Goal: Entertainment & Leisure: Browse casually

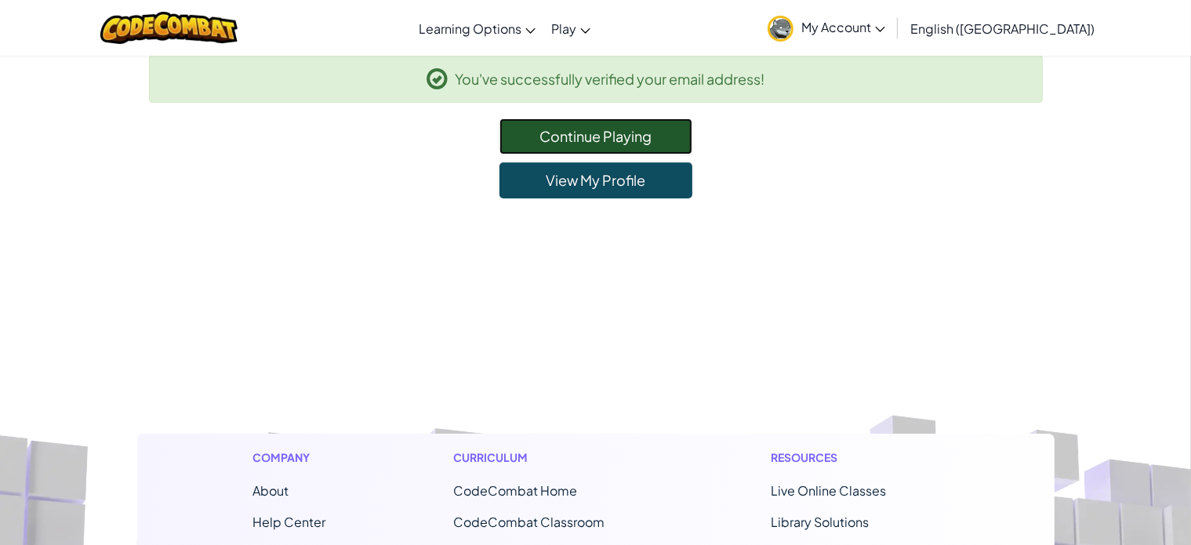
click at [632, 122] on link "Continue Playing" at bounding box center [596, 136] width 193 height 36
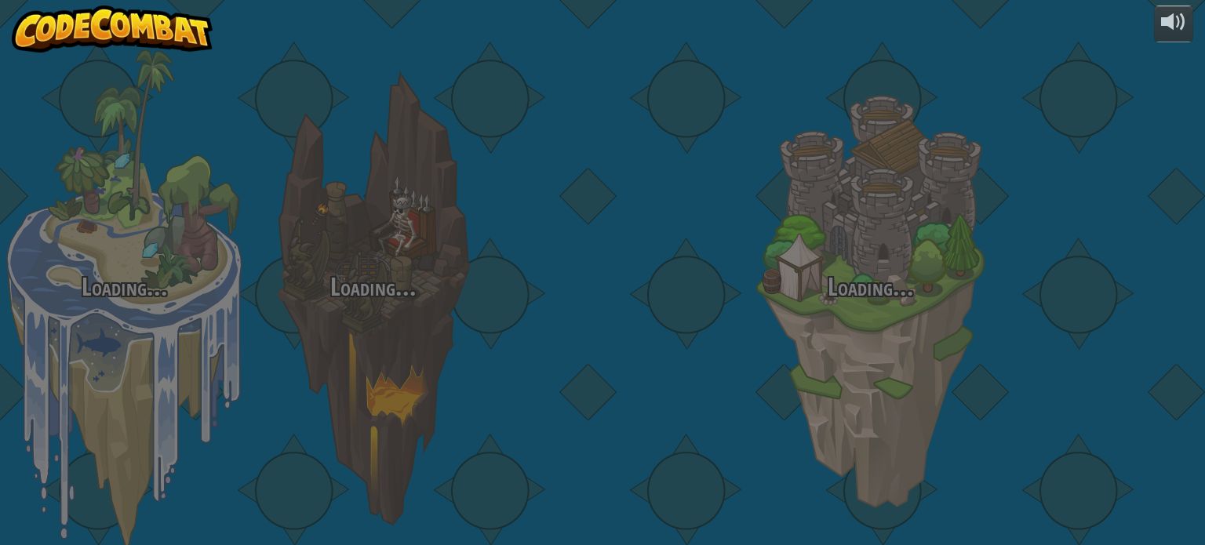
click at [626, 128] on div at bounding box center [621, 248] width 249 height 497
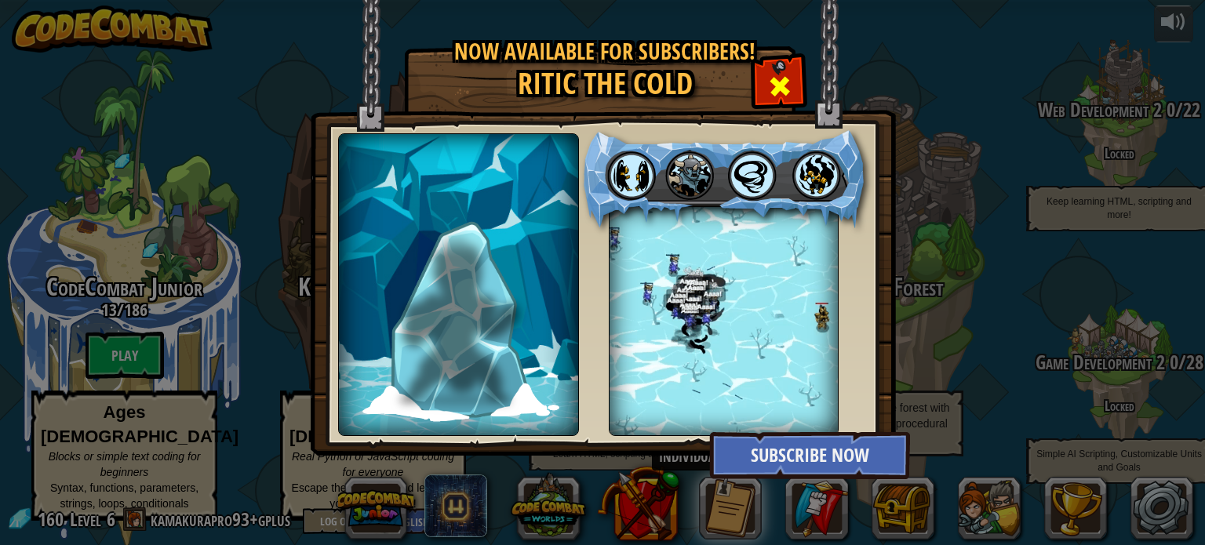
click at [793, 80] on div at bounding box center [778, 84] width 49 height 49
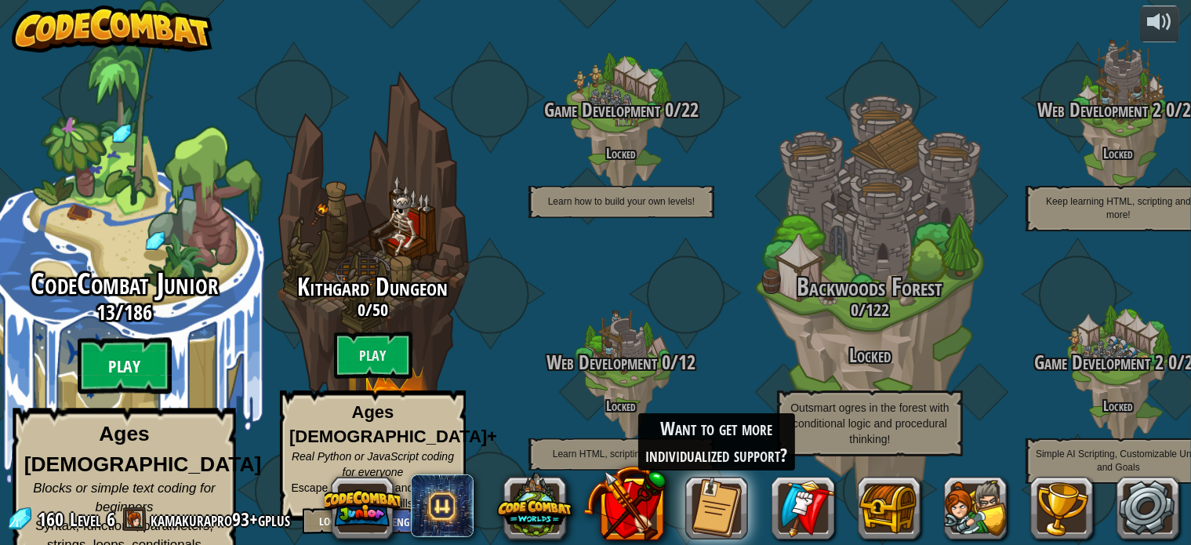
click at [118, 372] on btn "Play" at bounding box center [125, 366] width 94 height 56
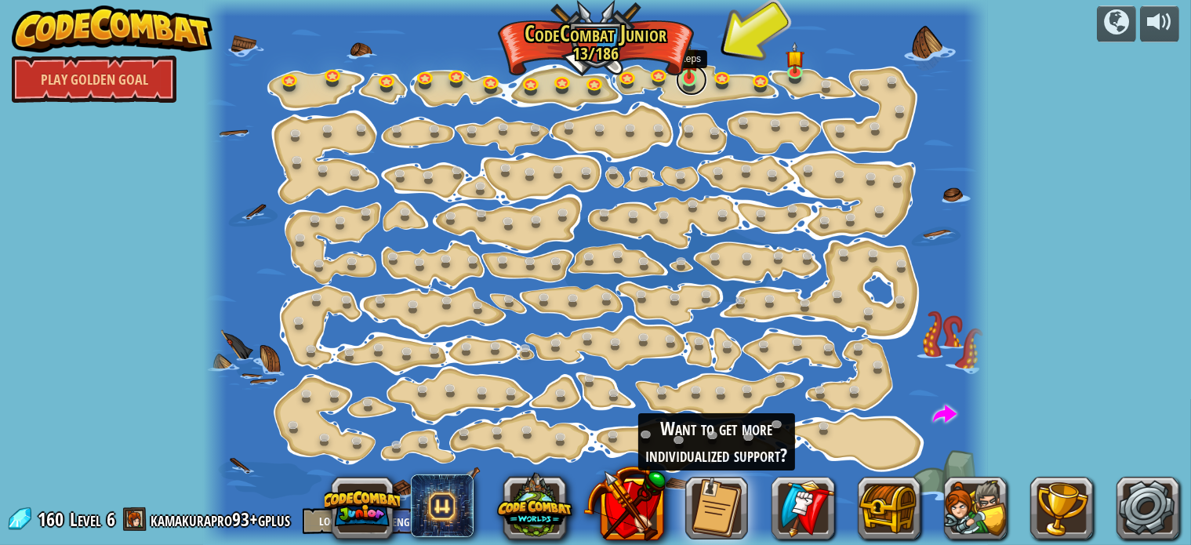
click at [689, 79] on link at bounding box center [691, 79] width 31 height 31
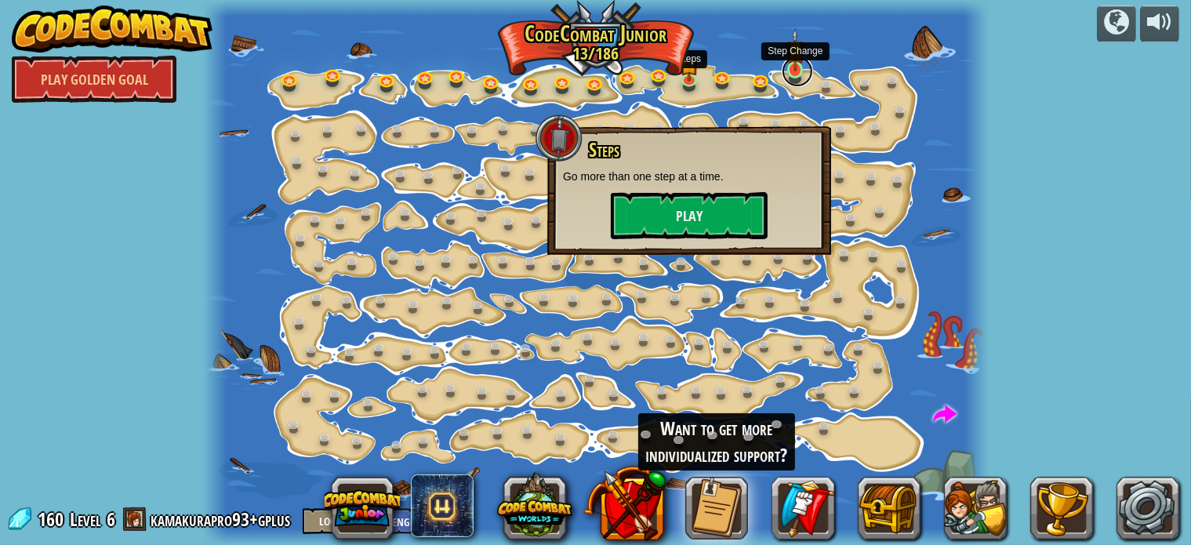
click at [792, 75] on link at bounding box center [797, 71] width 31 height 31
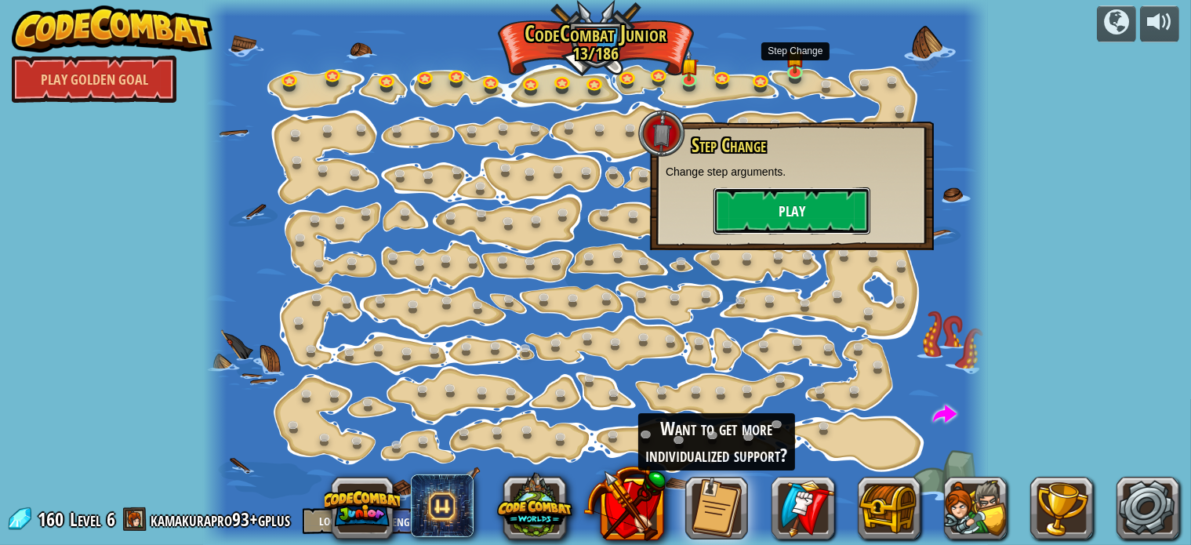
click at [783, 213] on button "Play" at bounding box center [792, 210] width 157 height 47
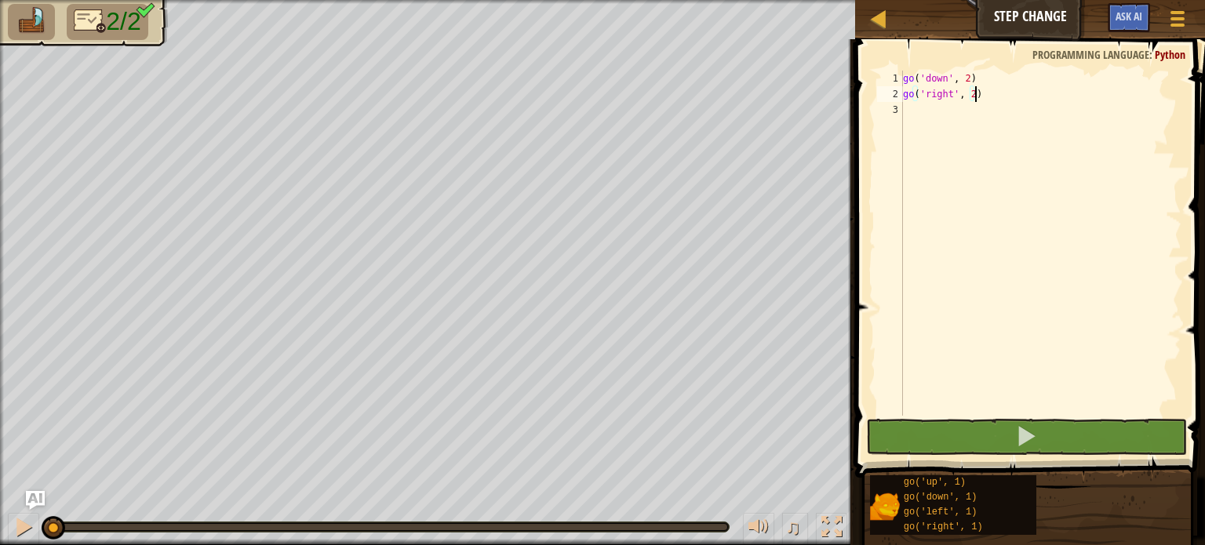
click at [932, 110] on div "go ( 'down' , 2 ) go ( 'right' , 2 )" at bounding box center [1041, 259] width 282 height 376
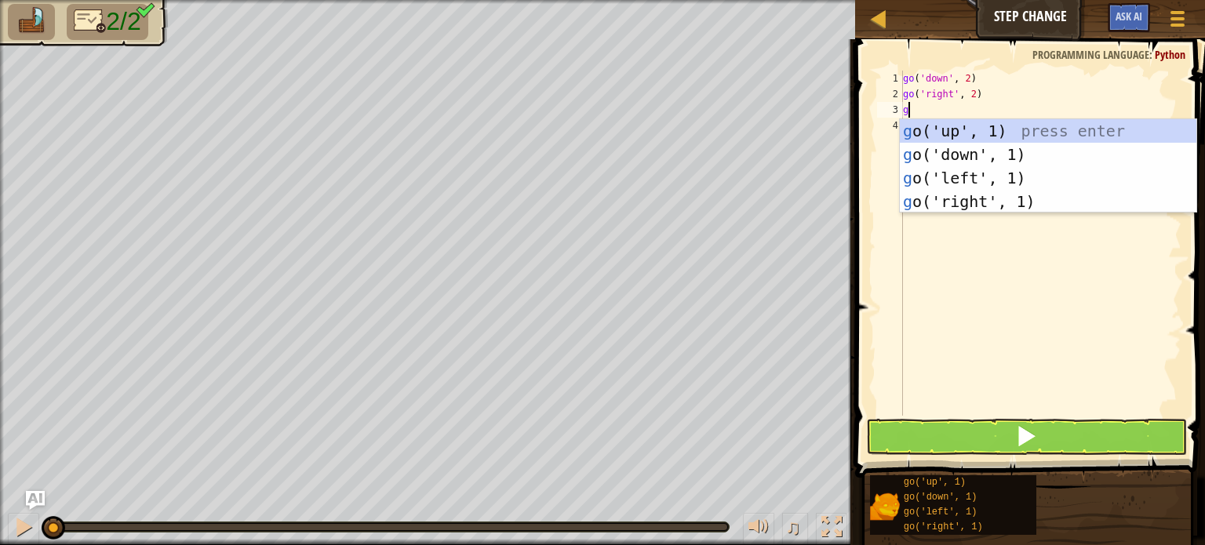
type textarea "go"
click at [986, 195] on div "go ('up', 1) press enter go ('down', 1) press enter go ('left', 1) press enter …" at bounding box center [1048, 189] width 296 height 141
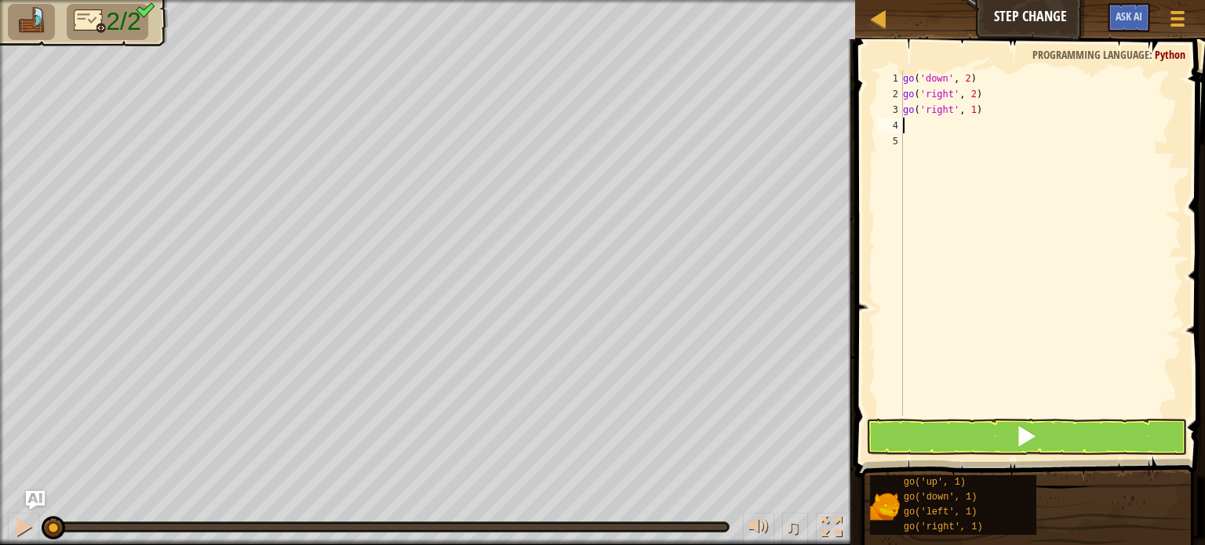
click at [972, 112] on div "go ( 'down' , 2 ) go ( 'right' , 2 ) go ( 'right' , 1 )" at bounding box center [1041, 259] width 282 height 376
type textarea "go('right', 2)"
click at [1005, 186] on div "go ( 'down' , 2 ) go ( 'right' , 2 ) go ( 'right' , 2 )" at bounding box center [1041, 259] width 282 height 376
click at [952, 433] on button at bounding box center [1026, 437] width 321 height 36
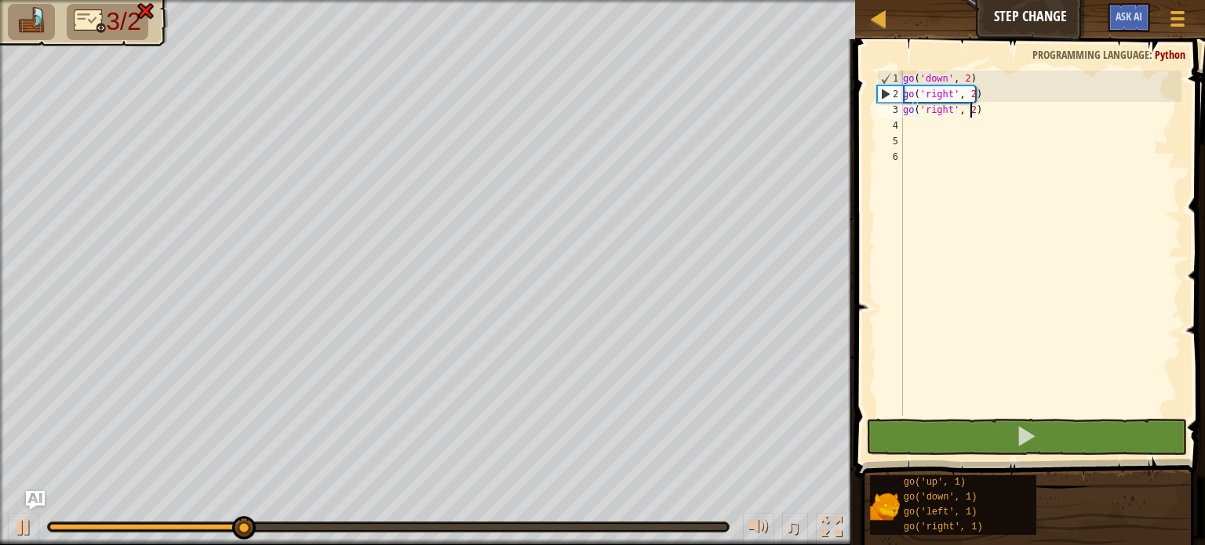
click at [970, 115] on div "go ( 'down' , 2 ) go ( 'right' , 2 ) go ( 'right' , 2 )" at bounding box center [1041, 259] width 282 height 376
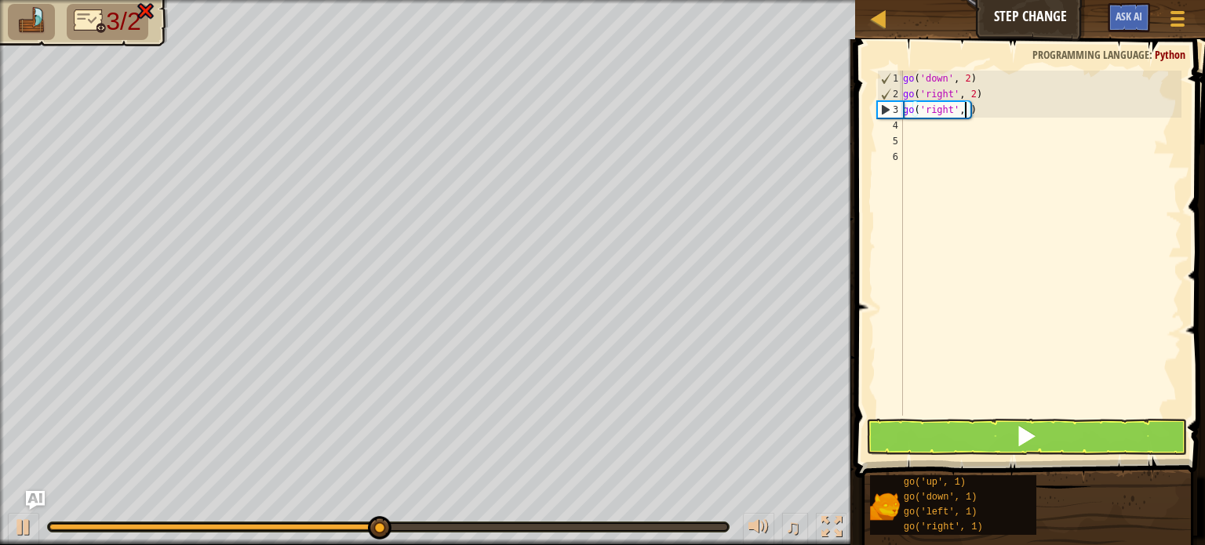
type textarea "go('right', 3)"
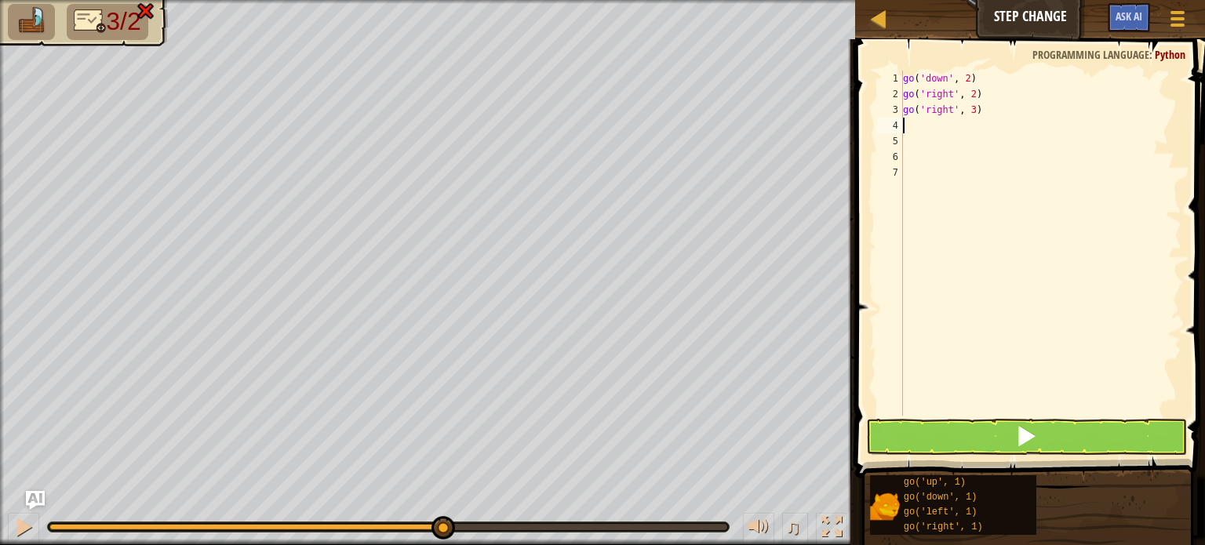
click at [950, 451] on button at bounding box center [1026, 437] width 321 height 36
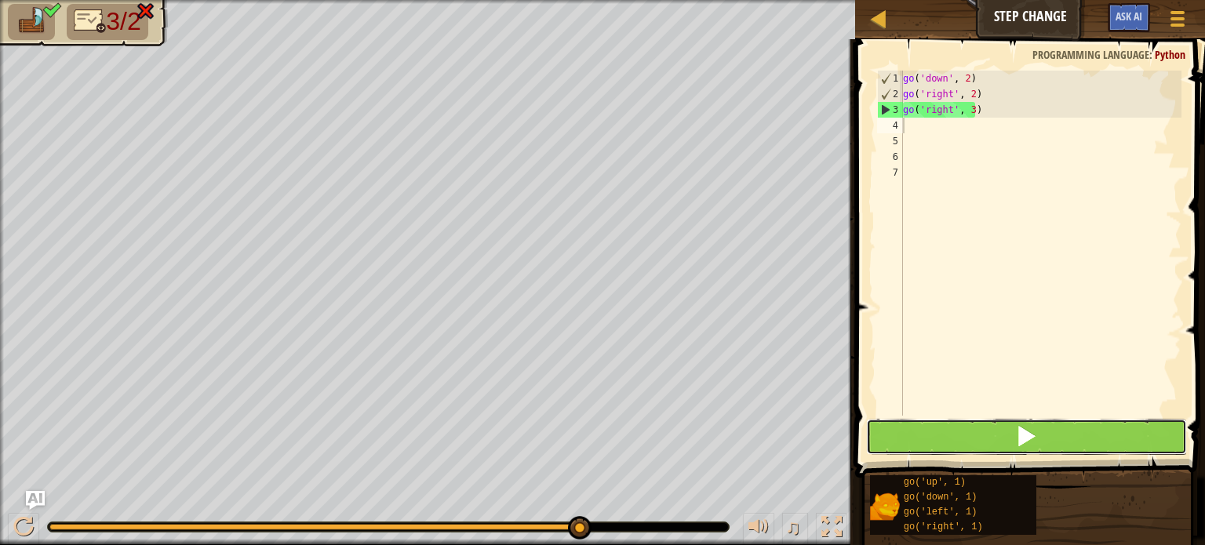
click at [947, 435] on button at bounding box center [1026, 437] width 321 height 36
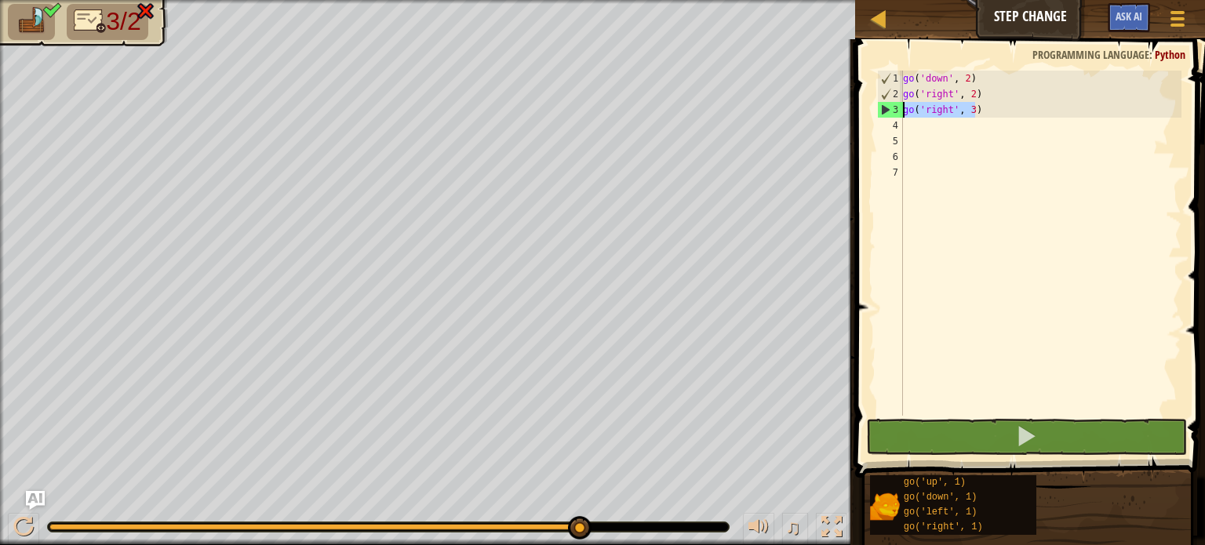
click at [845, 107] on div "Map Step Change Game Menu Ask AI 1 הההההההההההההההההההההההההההההההההההההההההההה…" at bounding box center [602, 272] width 1205 height 545
type textarea "go('right', 3)"
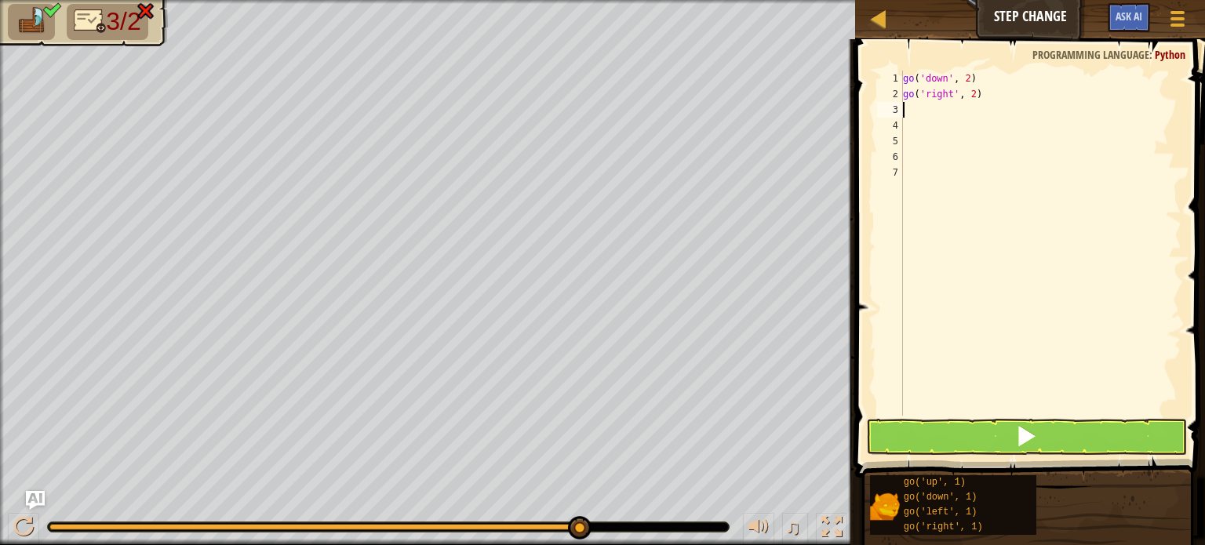
type textarea "go"
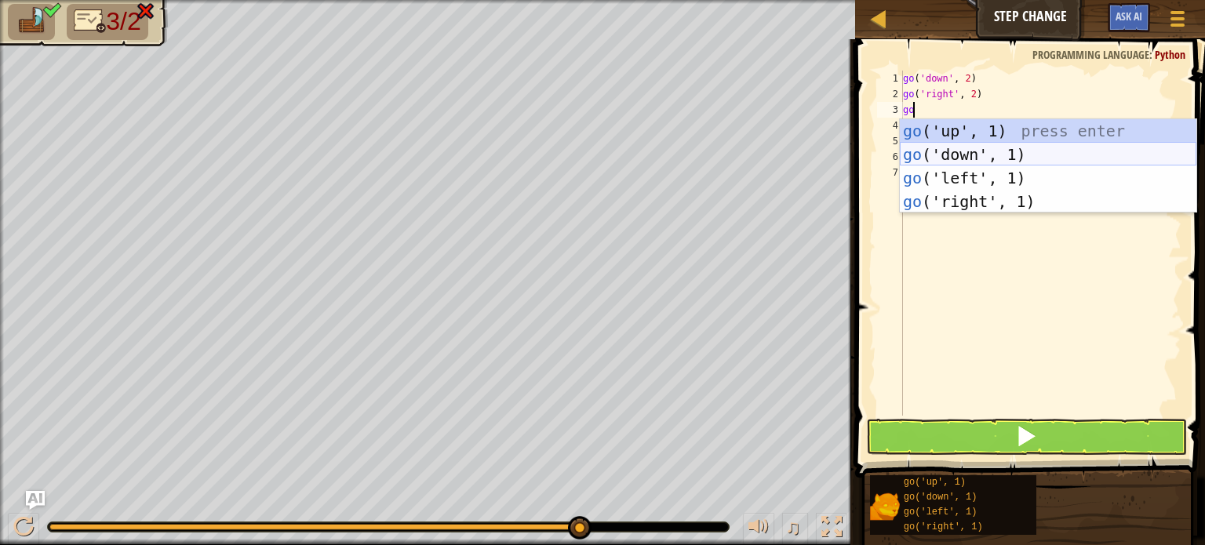
click at [958, 159] on div "go ('up', 1) press enter go ('down', 1) press enter go ('left', 1) press enter …" at bounding box center [1048, 189] width 296 height 141
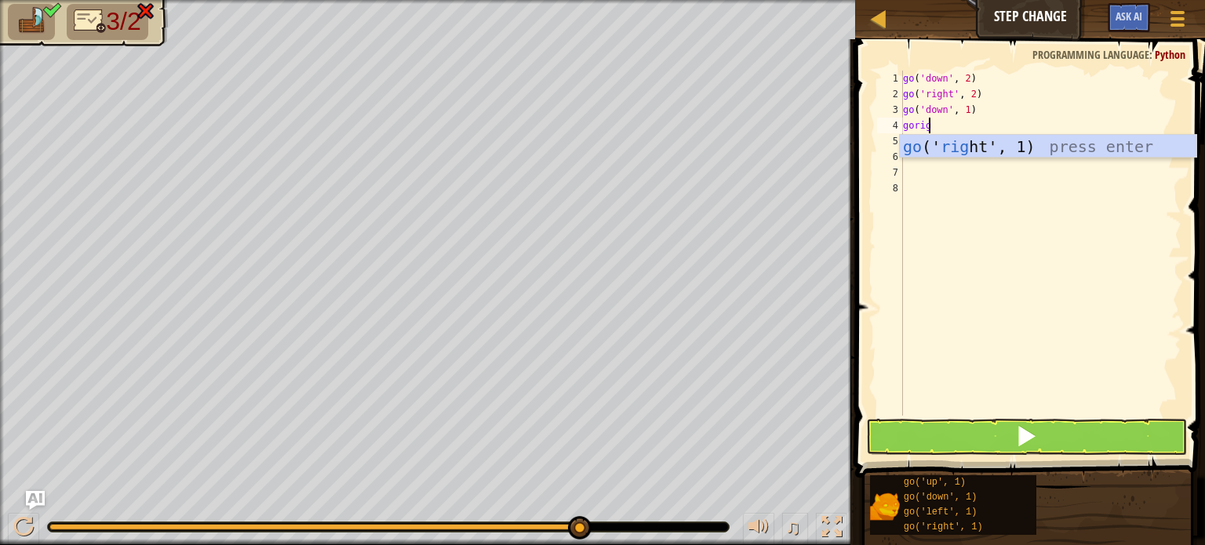
type textarea "goright"
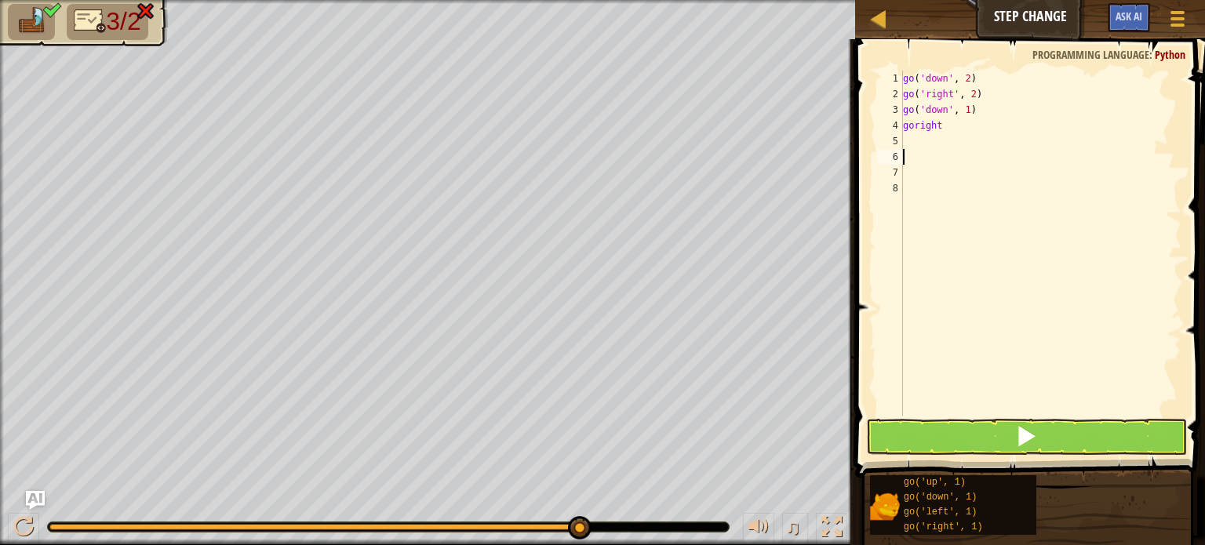
click at [976, 164] on div "go ( 'down' , 2 ) go ( 'right' , 2 ) go ( 'down' , 1 ) goright" at bounding box center [1041, 259] width 282 height 376
click at [913, 125] on div "go ( 'down' , 2 ) go ( 'right' , 2 ) go ( 'down' , 1 ) goright" at bounding box center [1041, 259] width 282 height 376
drag, startPoint x: 959, startPoint y: 130, endPoint x: 925, endPoint y: 117, distance: 36.3
click at [925, 117] on div "go ( 'down' , 2 ) go ( 'right' , 2 ) go ( 'down' , 1 ) go" at bounding box center [1041, 259] width 282 height 376
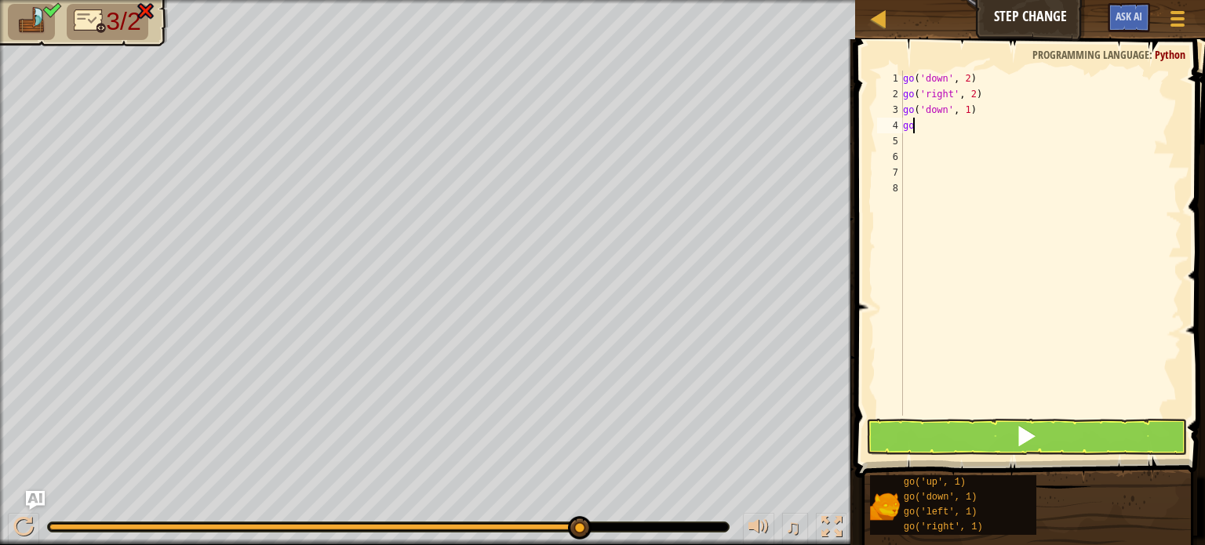
click at [922, 128] on div "go ( 'down' , 2 ) go ( 'right' , 2 ) go ( 'down' , 1 ) go" at bounding box center [1041, 259] width 282 height 376
type textarea "g"
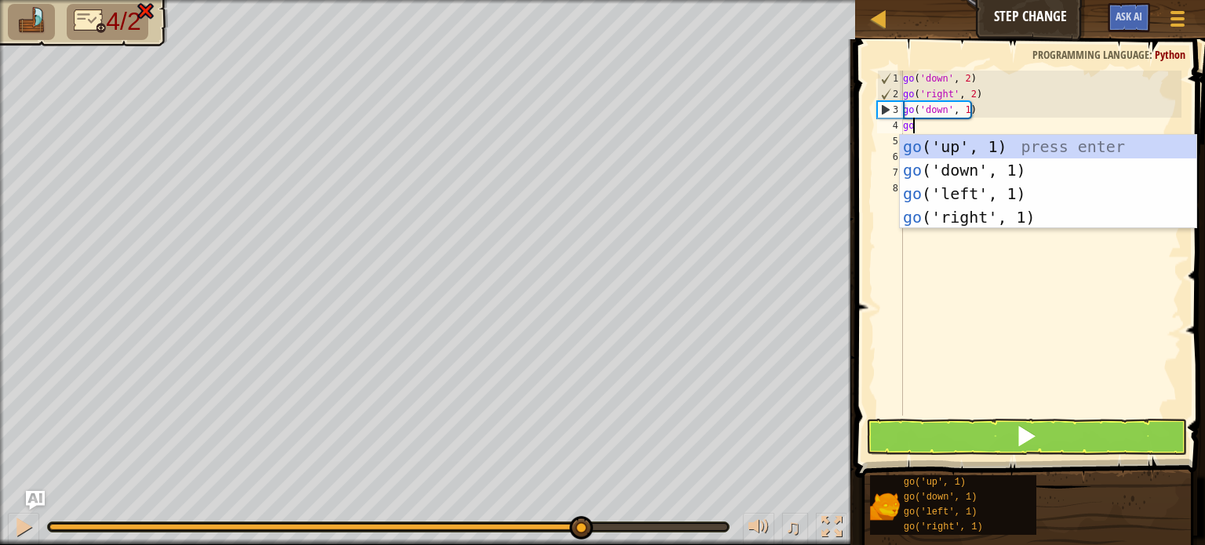
click at [969, 96] on div "go ( 'down' , 2 ) go ( 'right' , 2 ) go ( 'down' , 1 ) go" at bounding box center [1041, 259] width 282 height 376
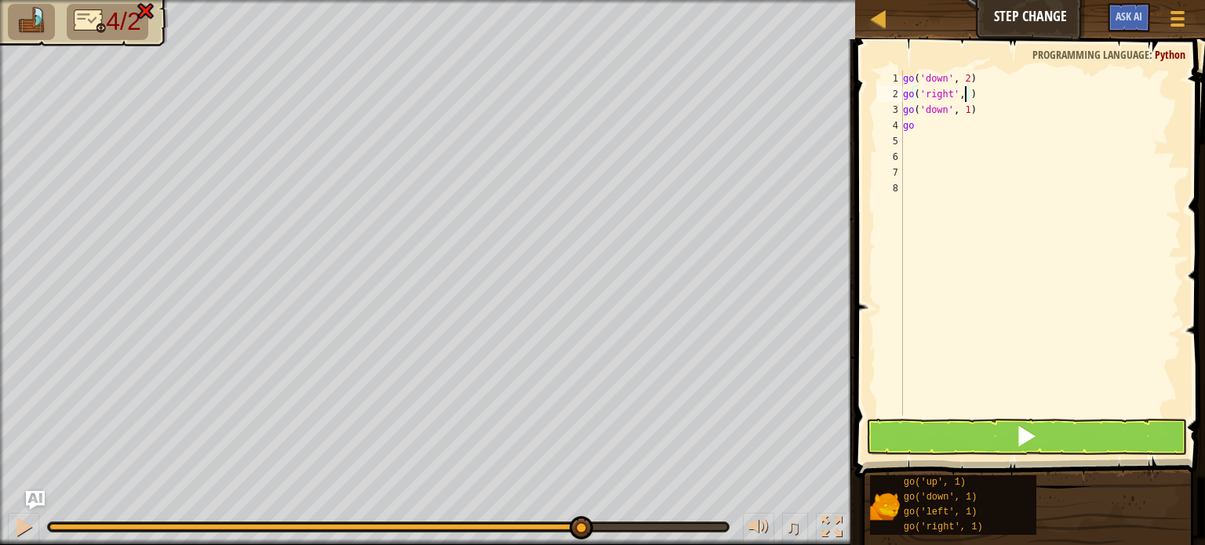
type textarea "go('right', 1)"
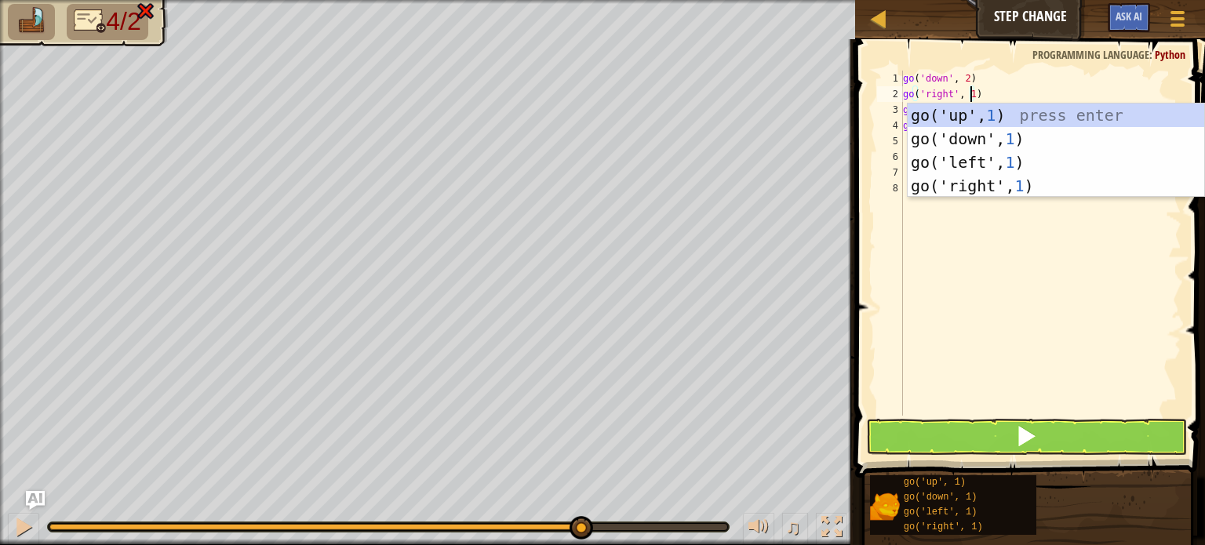
scroll to position [7, 5]
click at [1050, 276] on div "go ( 'down' , 2 ) go ( 'right' , 1 ) go ( 'down' , 1 ) go" at bounding box center [1041, 259] width 282 height 376
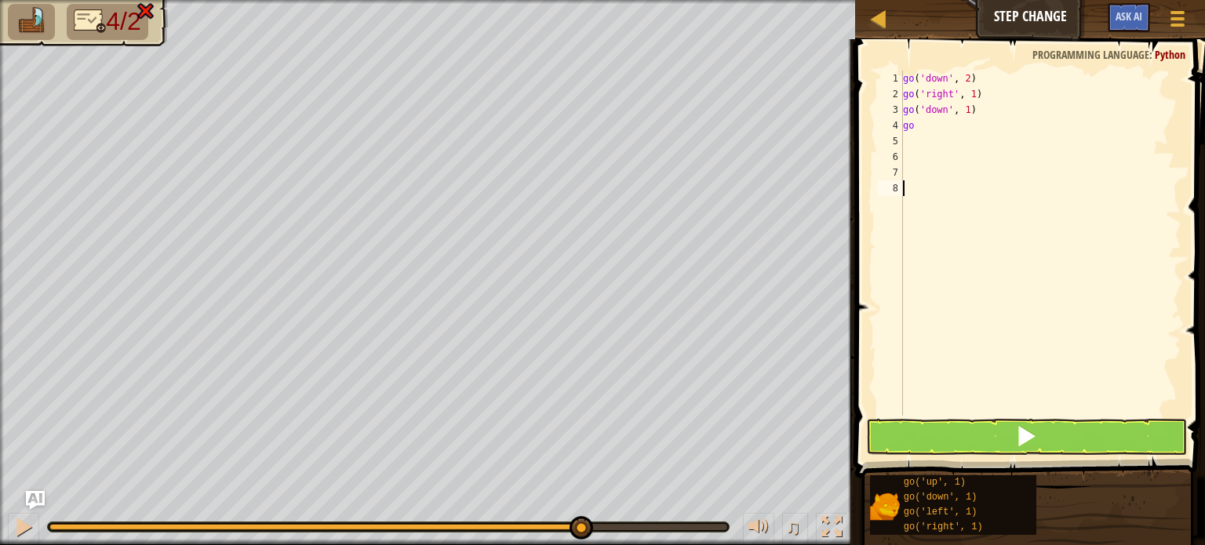
scroll to position [7, 0]
click at [1023, 421] on button at bounding box center [1026, 437] width 321 height 36
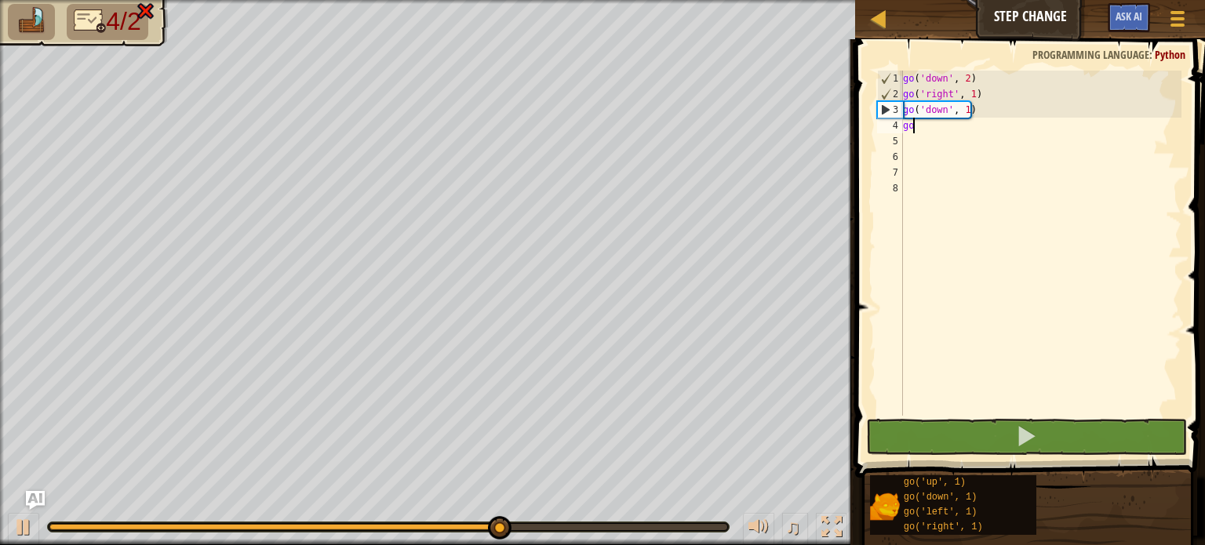
click at [933, 133] on div "go ( 'down' , 2 ) go ( 'right' , 1 ) go ( 'down' , 1 ) go" at bounding box center [1041, 259] width 282 height 376
type textarea "g"
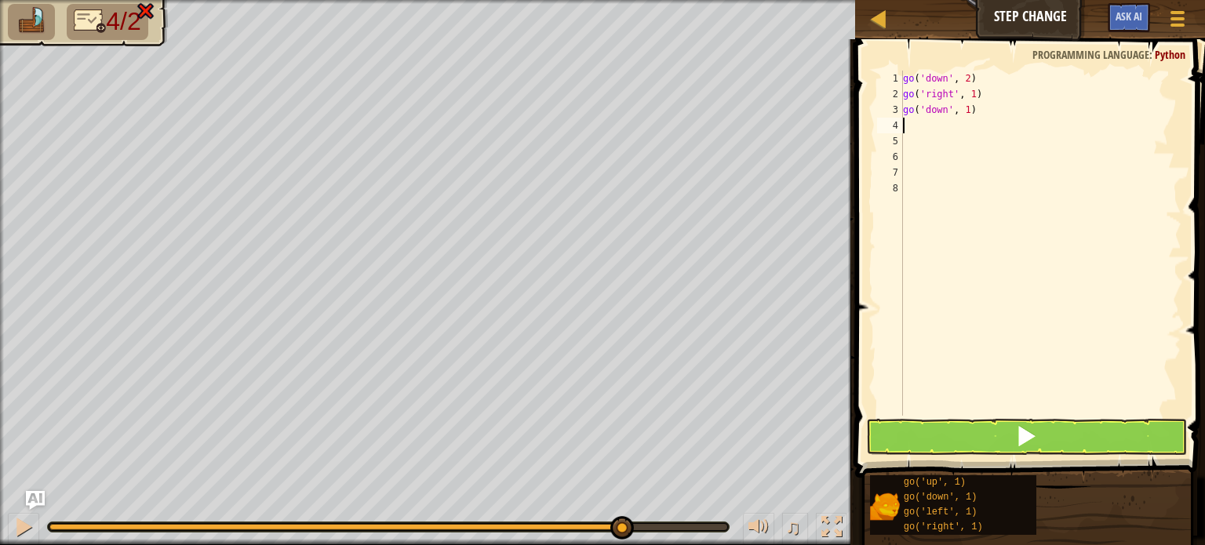
type textarea "g"
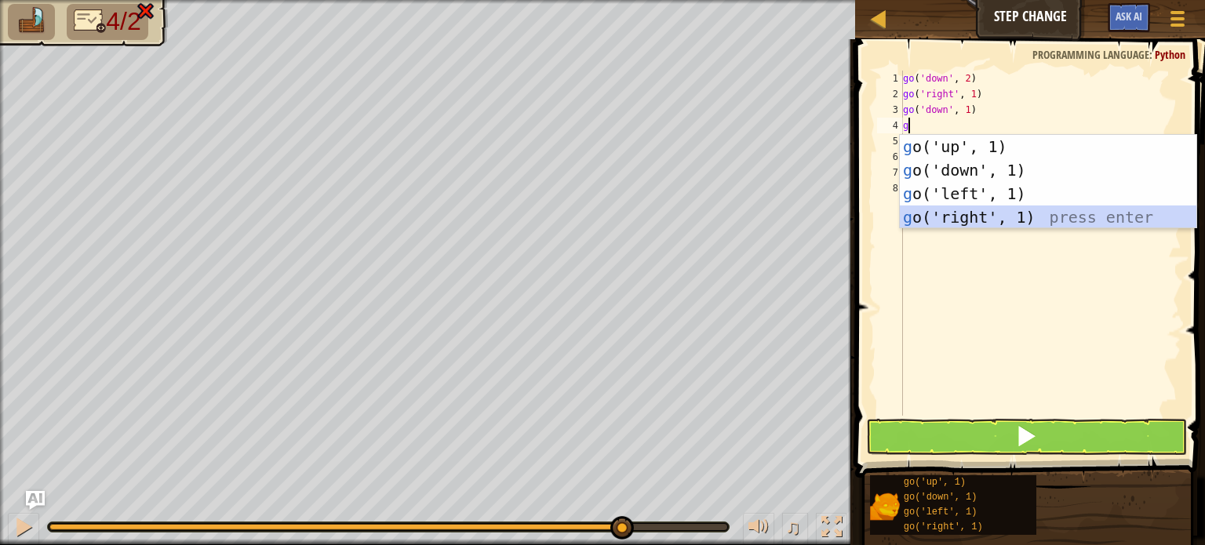
click at [1009, 221] on div "g o('up', 1) press enter g o('down', 1) press enter g o('left', 1) press enter …" at bounding box center [1048, 205] width 296 height 141
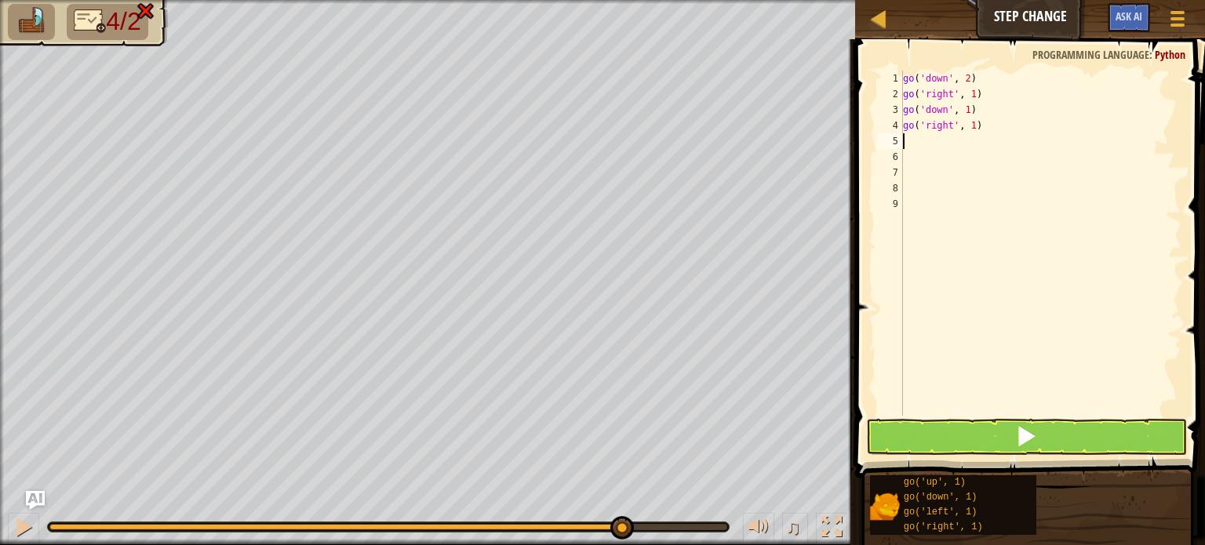
click at [972, 125] on div "go ( 'down' , 2 ) go ( 'right' , 1 ) go ( 'down' , 1 ) go ( 'right' , 1 )" at bounding box center [1041, 259] width 282 height 376
type textarea "go('right', 3)"
click at [922, 148] on div "go ( 'down' , 2 ) go ( 'right' , 1 ) go ( 'down' , 1 ) go ( 'right' , 3 )" at bounding box center [1041, 259] width 282 height 376
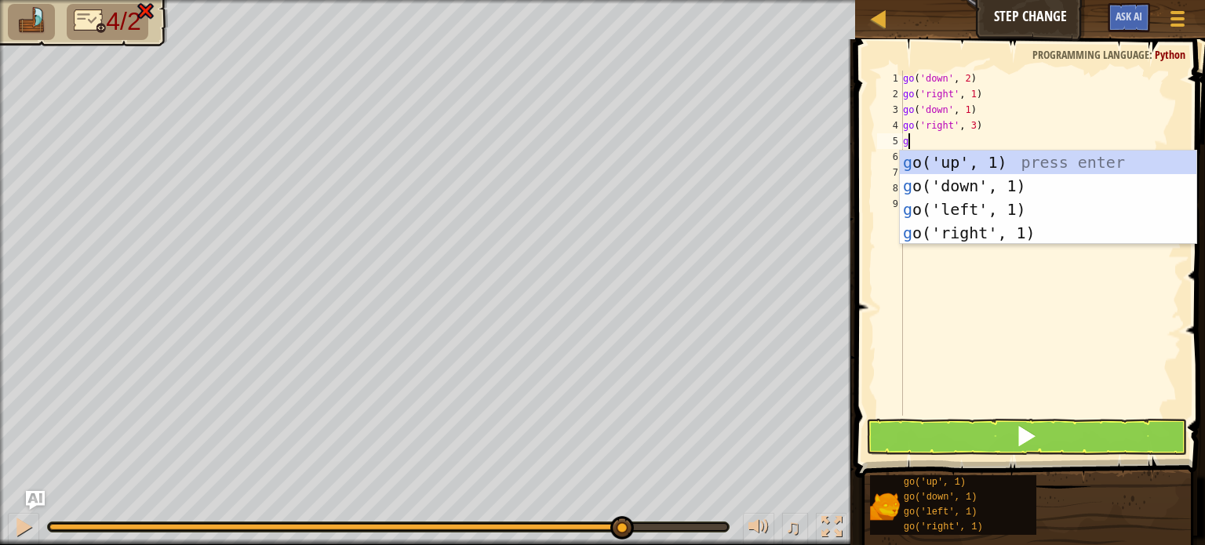
type textarea "go"
click at [974, 158] on div "go ('up', 1) press enter go ('down', 1) press enter go ('left', 1) press enter …" at bounding box center [1048, 221] width 296 height 141
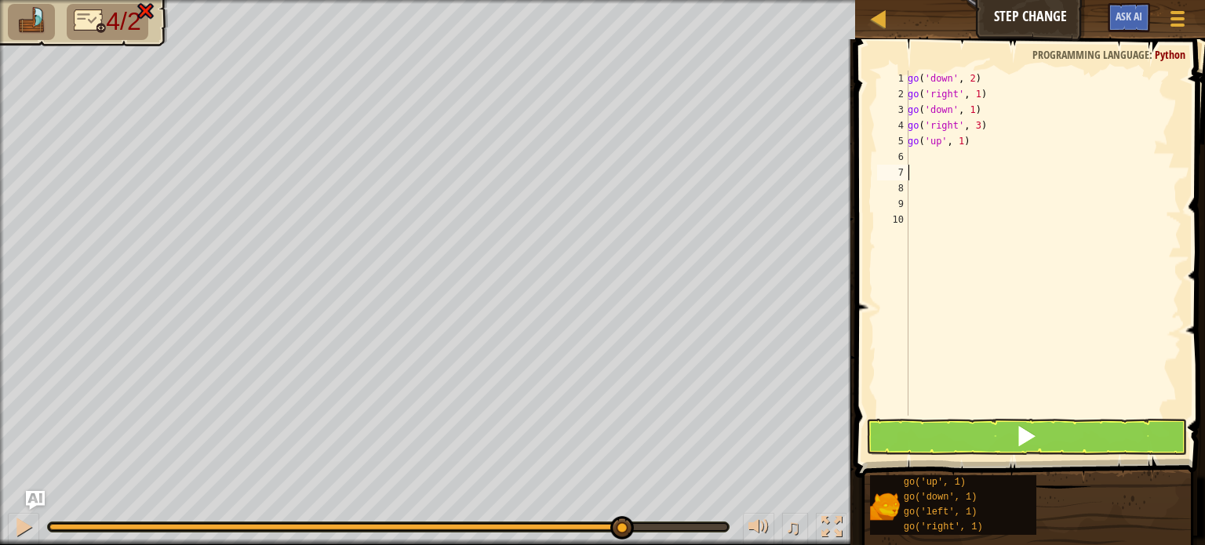
click at [926, 165] on div "go ( 'down' , 2 ) go ( 'right' , 1 ) go ( 'down' , 1 ) go ( 'right' , 3 ) go ( …" at bounding box center [1042, 259] width 277 height 376
click at [921, 158] on div "go ( 'down' , 2 ) go ( 'right' , 1 ) go ( 'down' , 1 ) go ( 'right' , 3 ) go ( …" at bounding box center [1042, 259] width 277 height 376
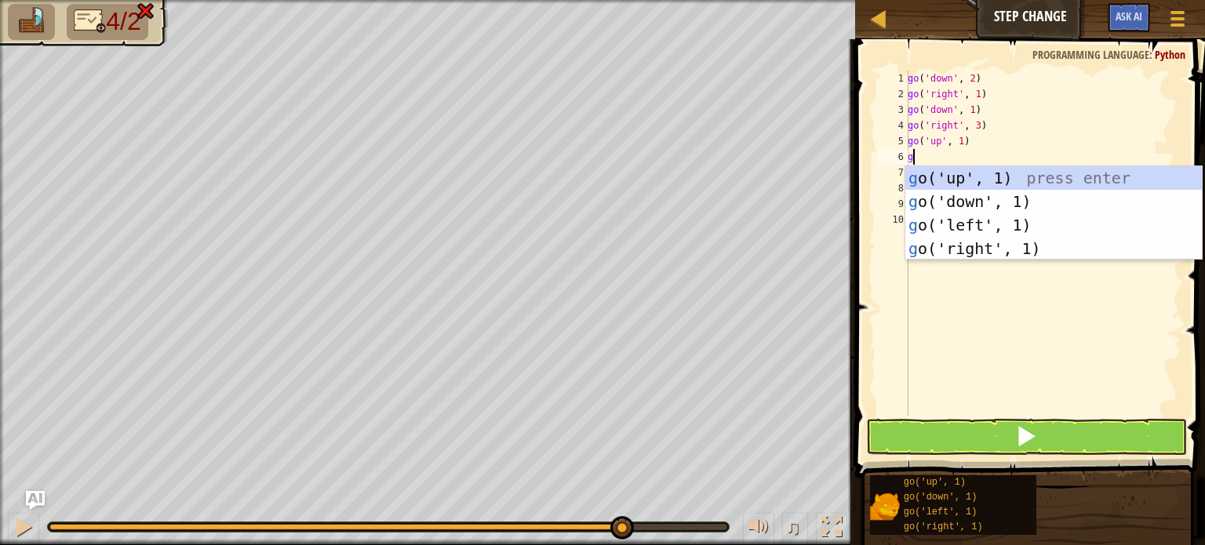
type textarea "go"
click at [983, 252] on div "go ('up', 1) press enter go ('down', 1) press enter go ('left', 1) press enter …" at bounding box center [1053, 236] width 296 height 141
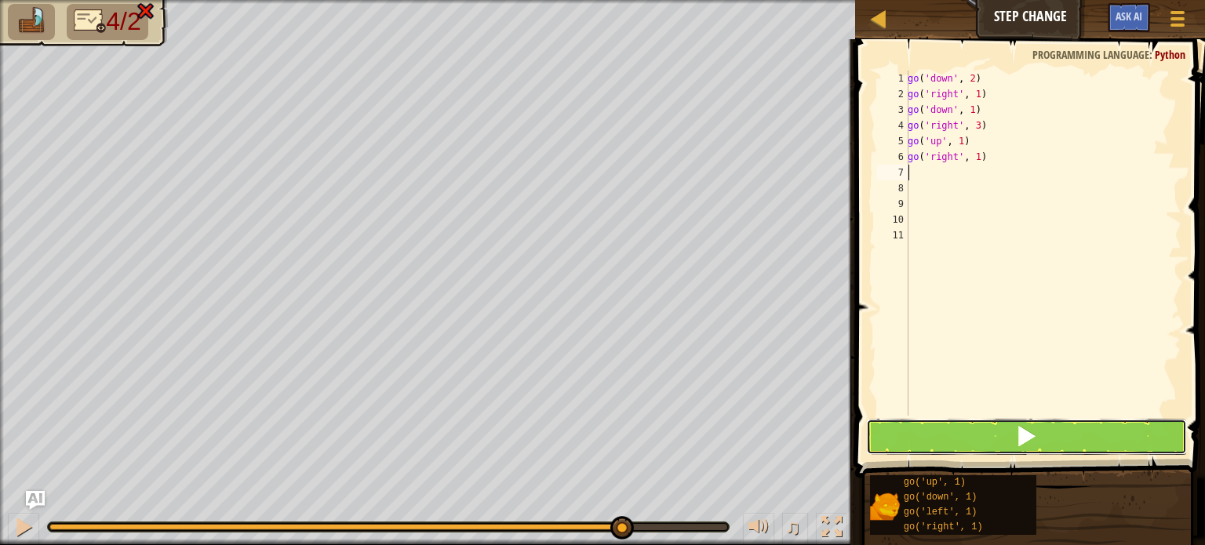
click at [977, 444] on button at bounding box center [1026, 437] width 321 height 36
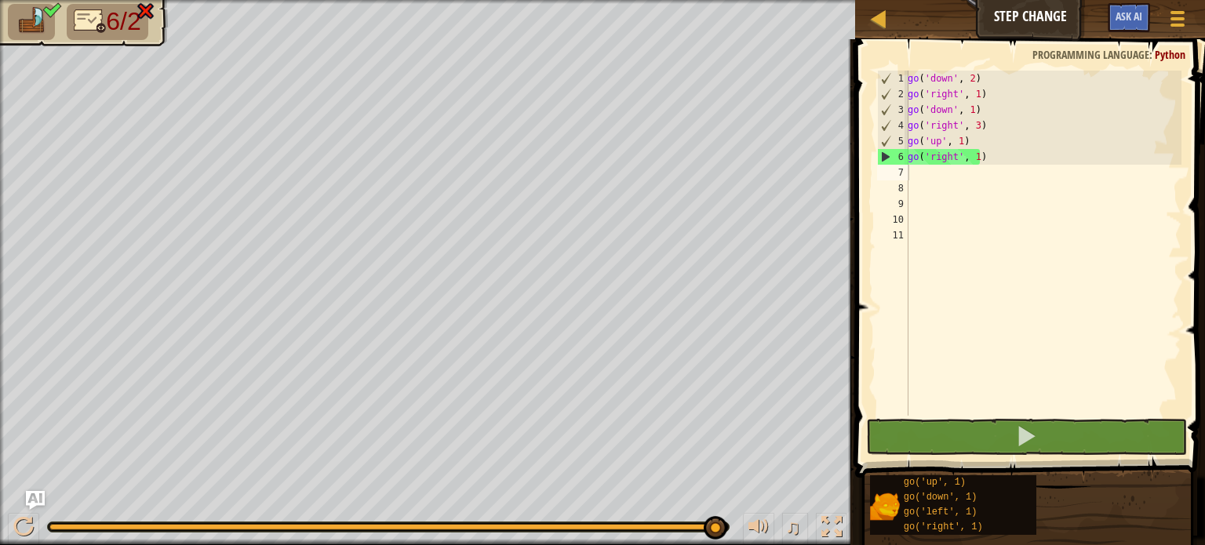
click at [921, 305] on div "go ( 'down' , 2 ) go ( 'right' , 1 ) go ( 'down' , 1 ) go ( 'right' , 3 ) go ( …" at bounding box center [1042, 259] width 277 height 376
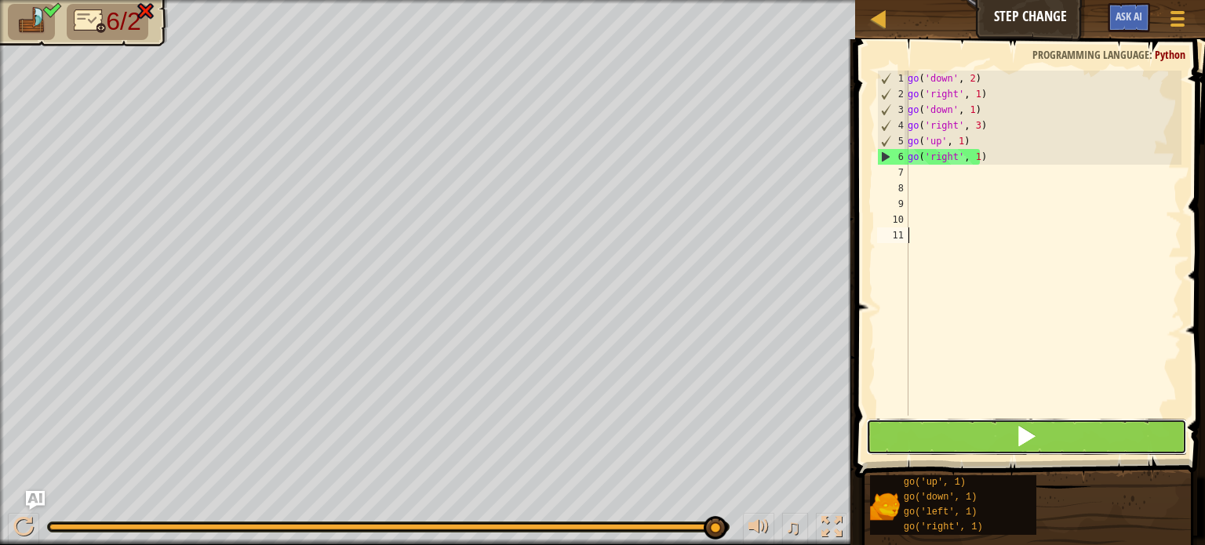
click at [932, 432] on button at bounding box center [1026, 437] width 321 height 36
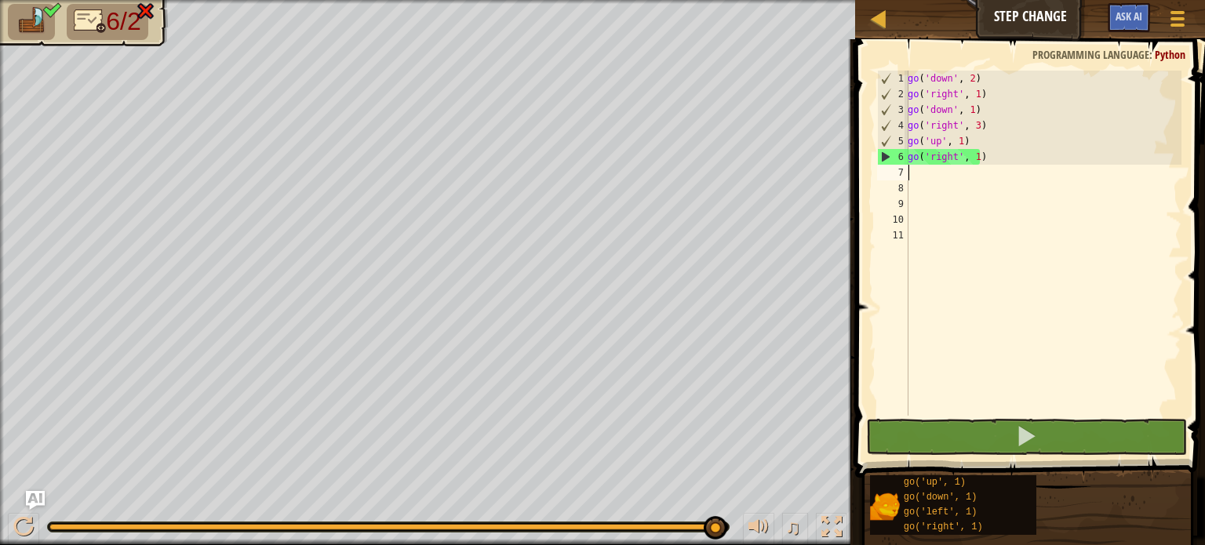
drag, startPoint x: 998, startPoint y: 172, endPoint x: 853, endPoint y: 162, distance: 144.6
click at [853, 162] on div "1 2 3 4 5 6 7 8 9 10 11 go ( 'down' , 2 ) go ( 'right' , 1 ) go ( 'down' , 1 ) …" at bounding box center [1027, 289] width 354 height 485
type textarea "go('right', 1)"
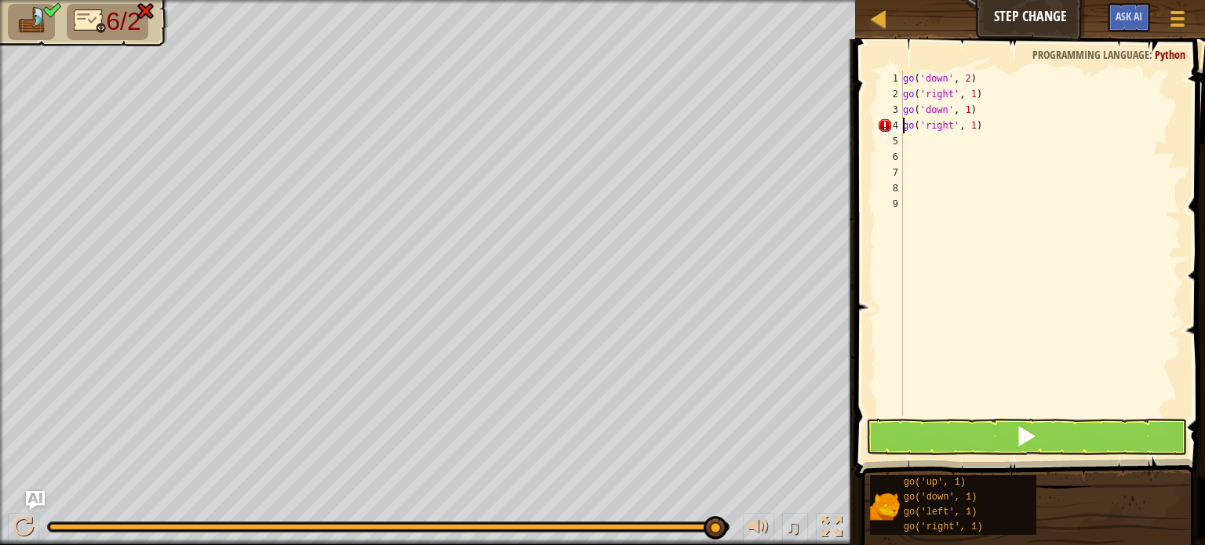
type textarea "go('down', 1)go('right', 1)"
type textarea "g"
click at [1004, 433] on button at bounding box center [1026, 437] width 321 height 36
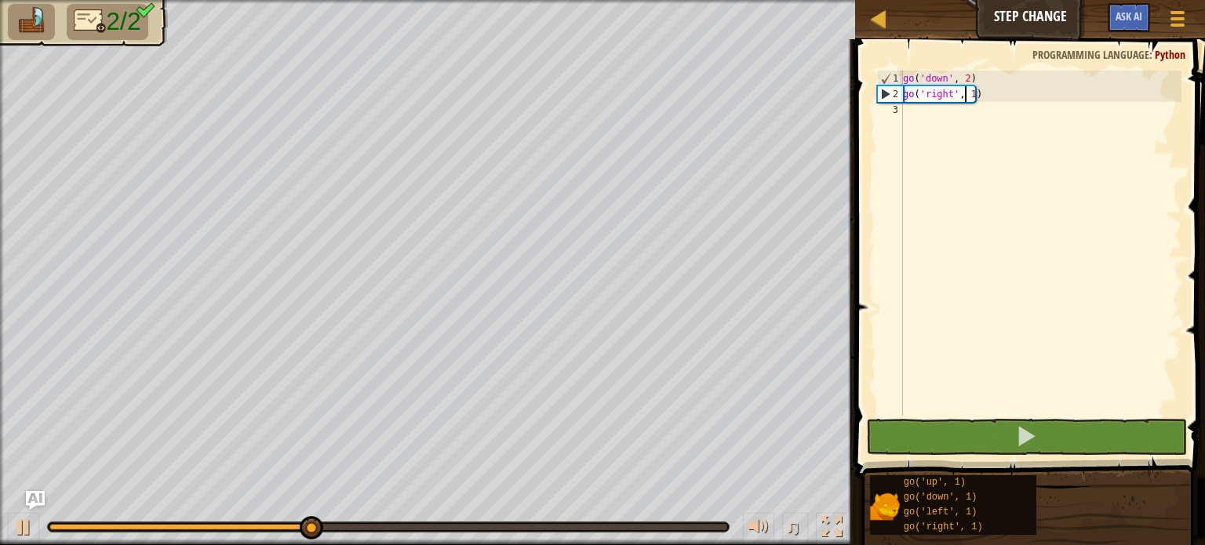
click at [967, 93] on div "go ( 'down' , 2 ) go ( 'right' , 1 )" at bounding box center [1041, 259] width 282 height 376
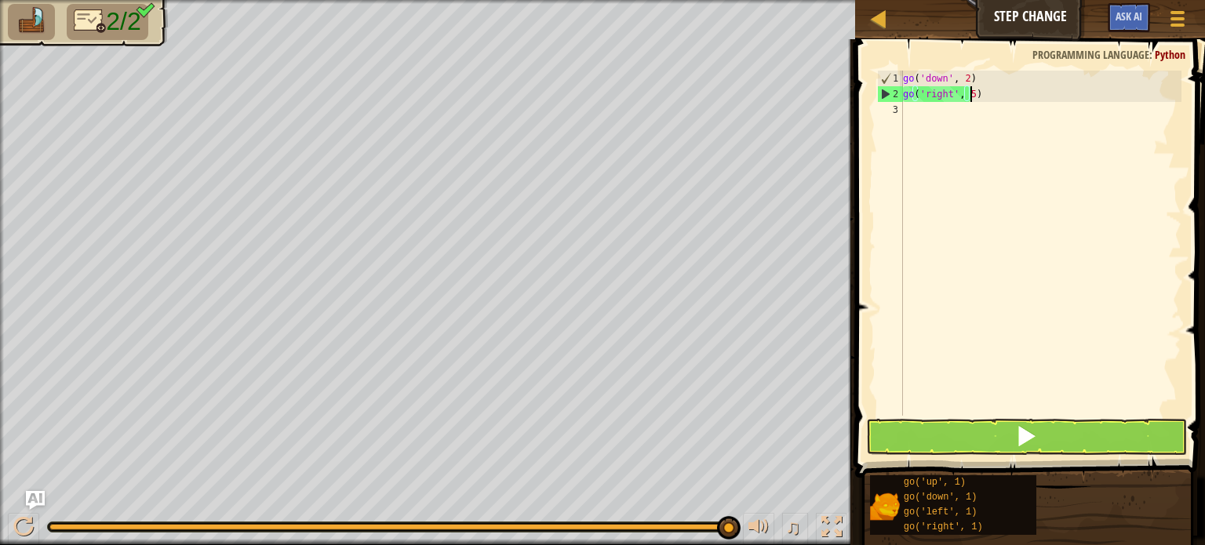
scroll to position [7, 5]
type textarea "go('right', 5)"
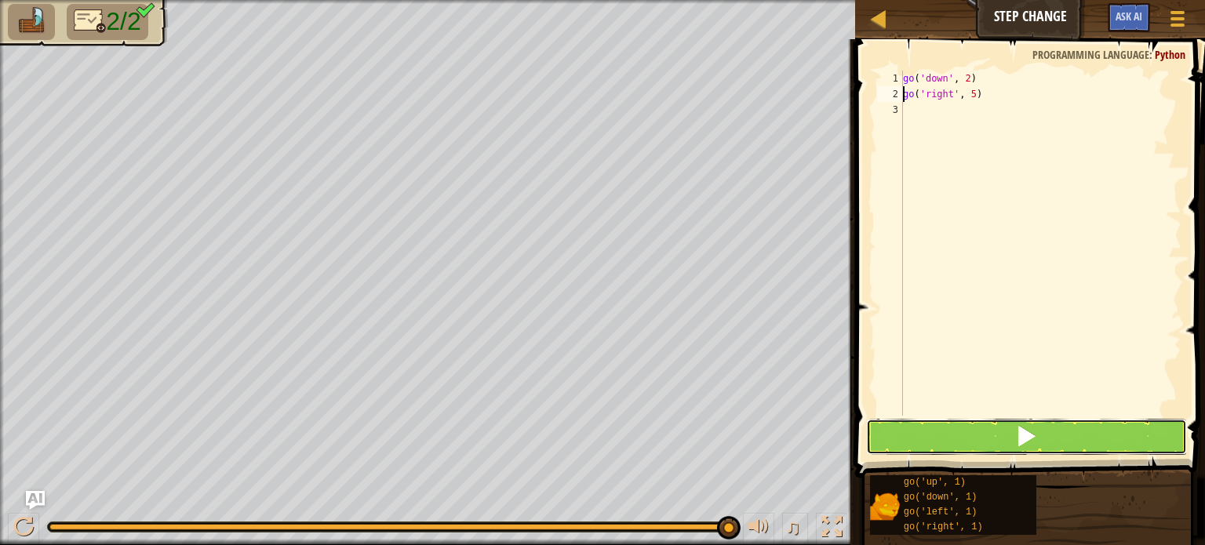
click at [990, 422] on button at bounding box center [1026, 437] width 321 height 36
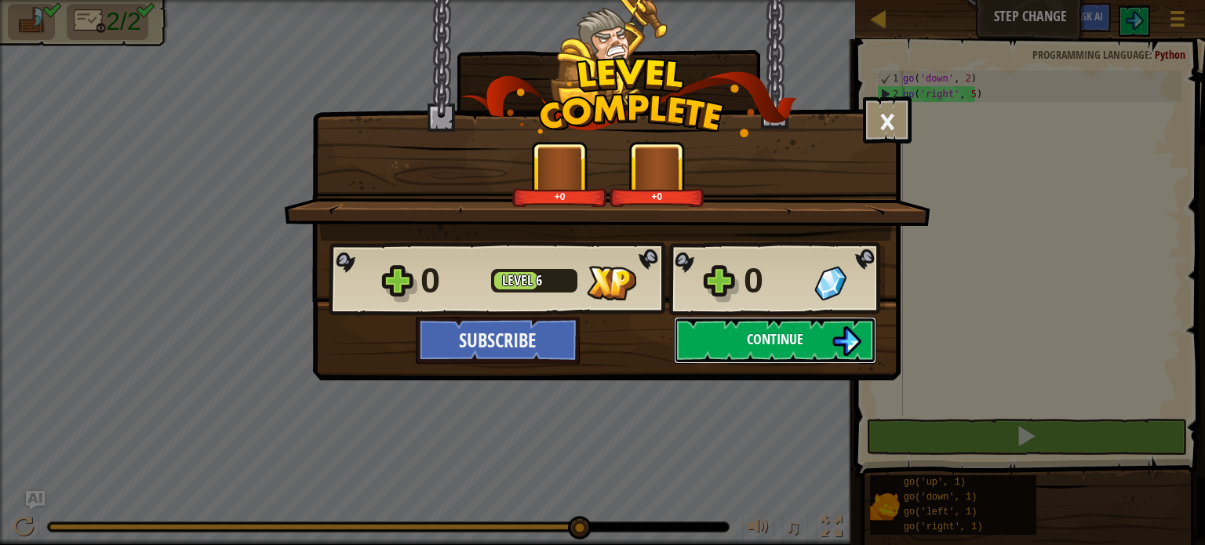
click at [728, 338] on button "Continue" at bounding box center [775, 340] width 202 height 47
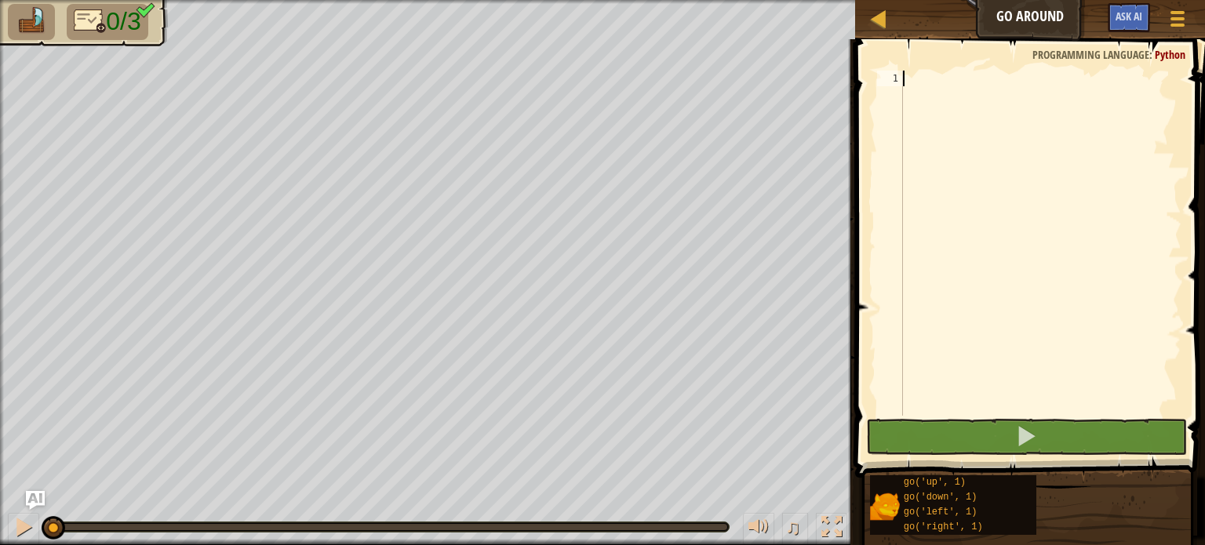
type textarea "go"
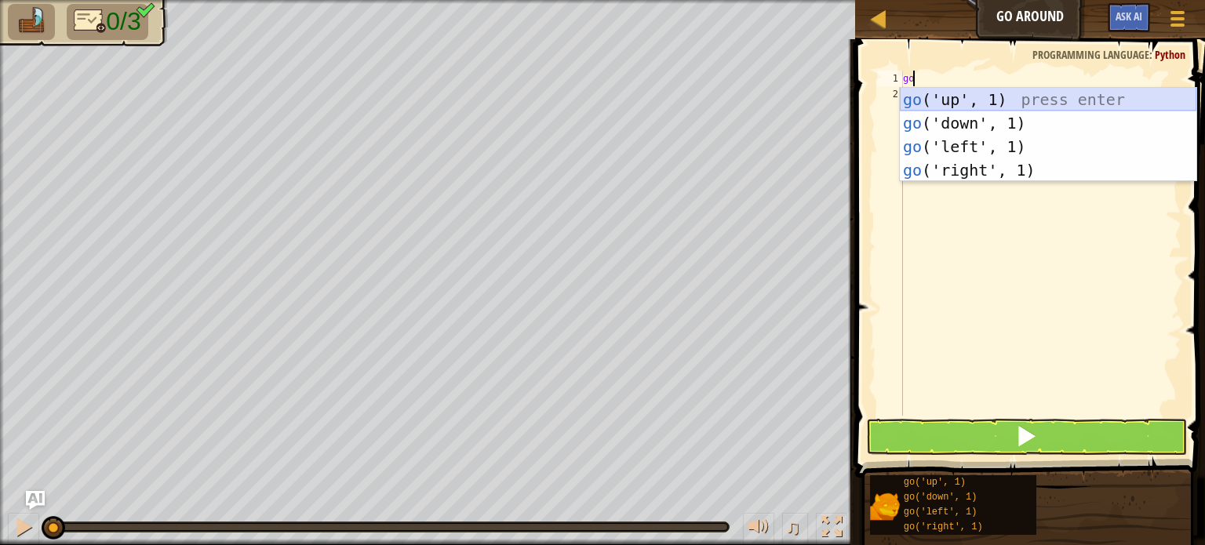
click at [988, 90] on div "go ('up', 1) press enter go ('down', 1) press enter go ('left', 1) press enter …" at bounding box center [1048, 158] width 296 height 141
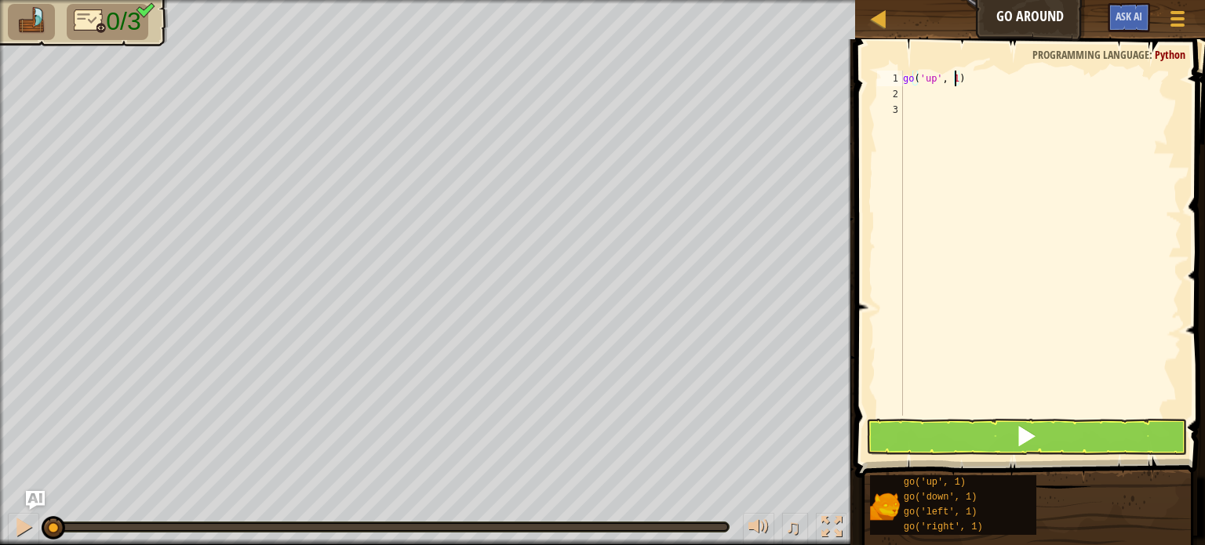
click at [952, 75] on div "go ( 'up' , 1 )" at bounding box center [1041, 259] width 282 height 376
type textarea "go('up', 2)"
click at [927, 89] on div "go ( 'up' , 2 )" at bounding box center [1041, 259] width 282 height 376
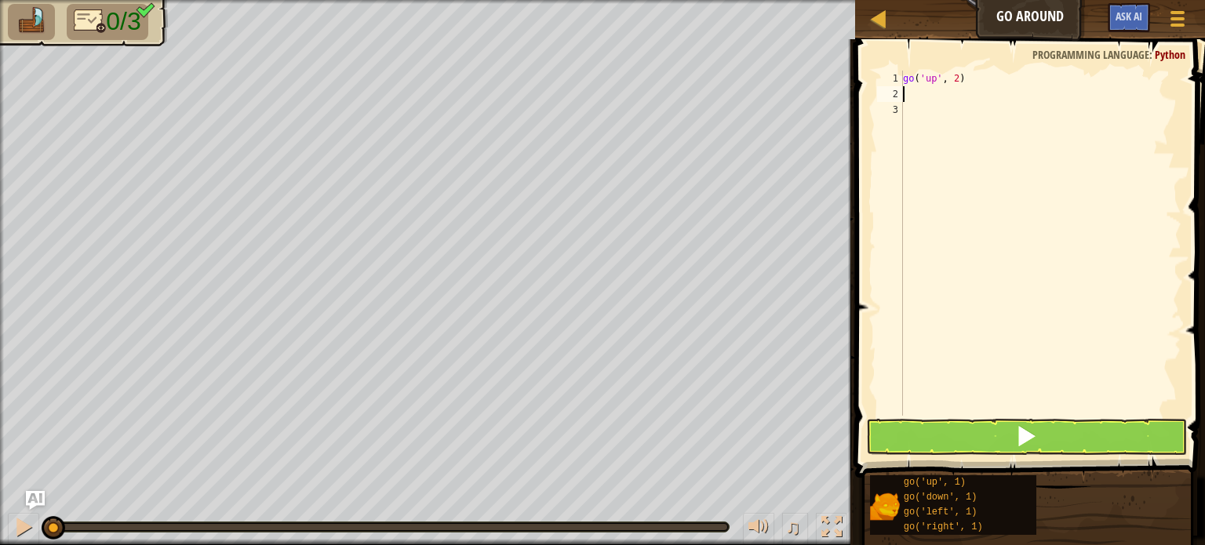
type textarea "go"
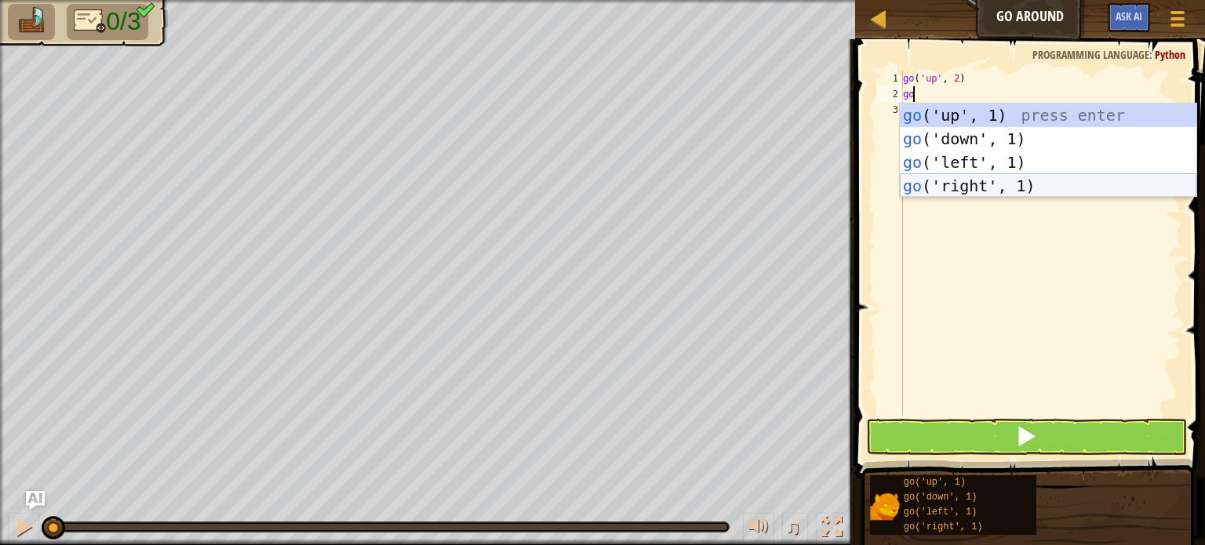
click at [950, 184] on div "go ('up', 1) press enter go ('down', 1) press enter go ('left', 1) press enter …" at bounding box center [1048, 174] width 296 height 141
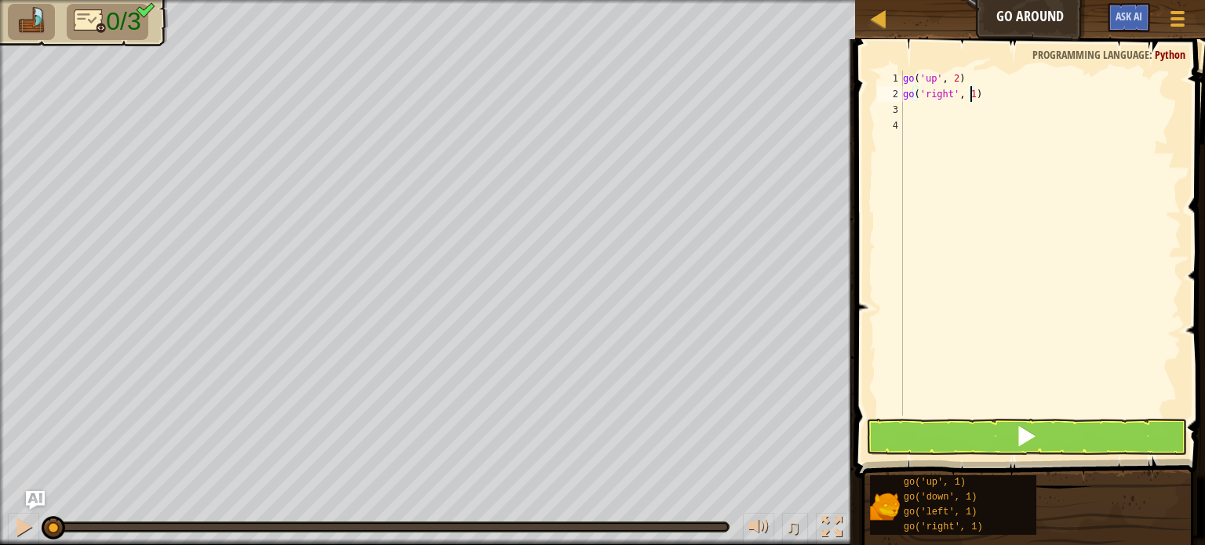
click at [969, 95] on div "go ( 'up' , 2 ) go ( 'right' , 1 )" at bounding box center [1041, 259] width 282 height 376
type textarea "go('right', 3)"
click at [922, 111] on div "go ( 'up' , 2 ) go ( 'right' , 3 )" at bounding box center [1041, 259] width 282 height 376
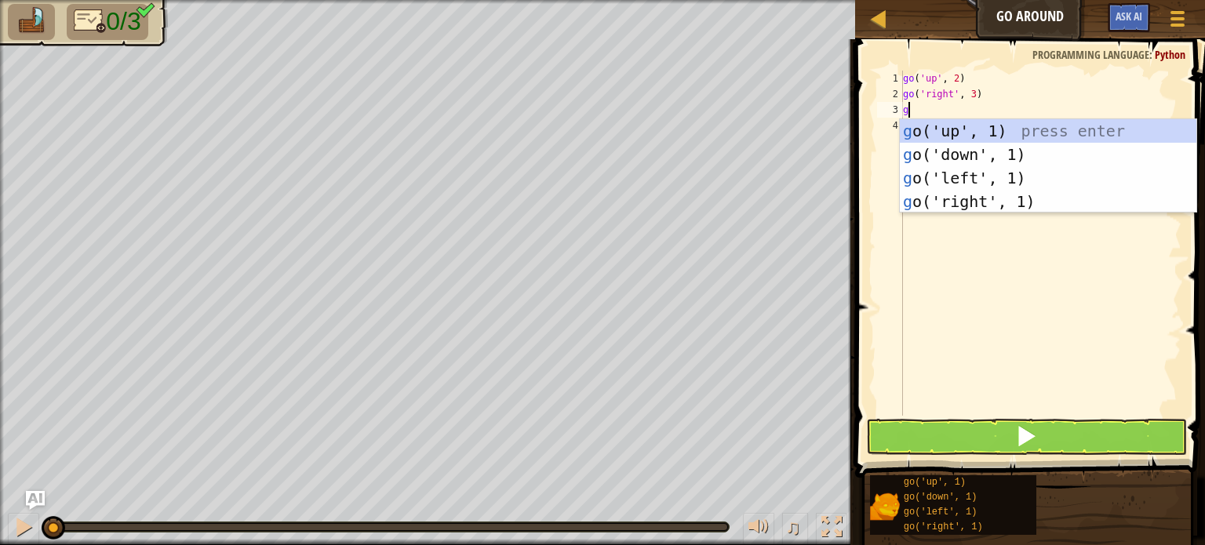
type textarea "go"
click at [969, 157] on div "go ('up', 1) press enter go ('down', 1) press enter go ('left', 1) press enter …" at bounding box center [1048, 189] width 296 height 141
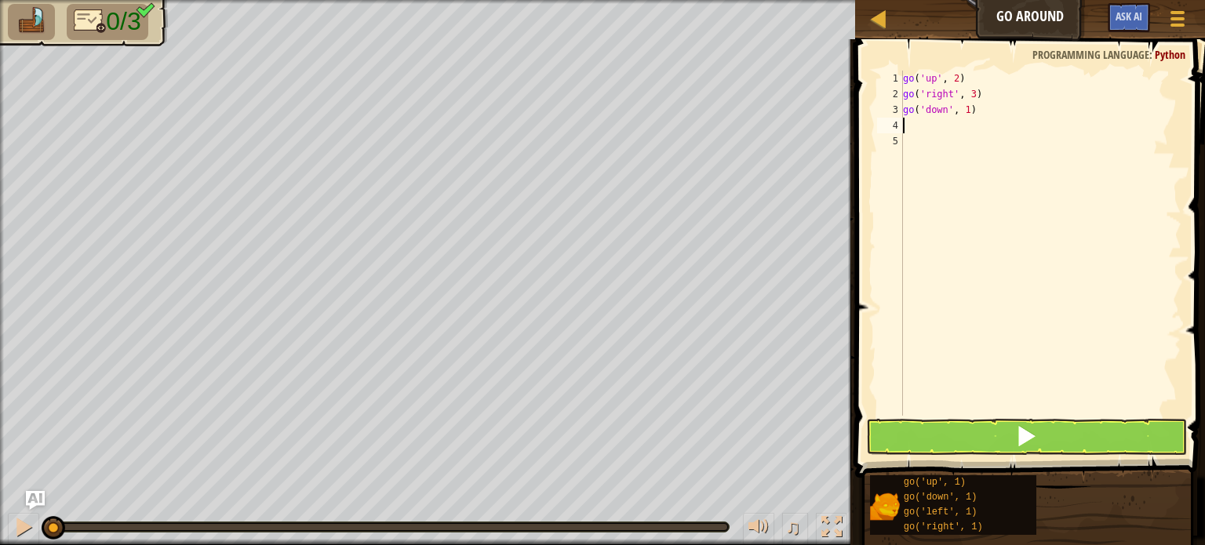
click at [962, 111] on div "go ( 'up' , 2 ) go ( 'right' , 3 ) go ( 'down' , 1 )" at bounding box center [1041, 259] width 282 height 376
type textarea "go('down', 2)"
click at [989, 427] on button at bounding box center [1026, 437] width 321 height 36
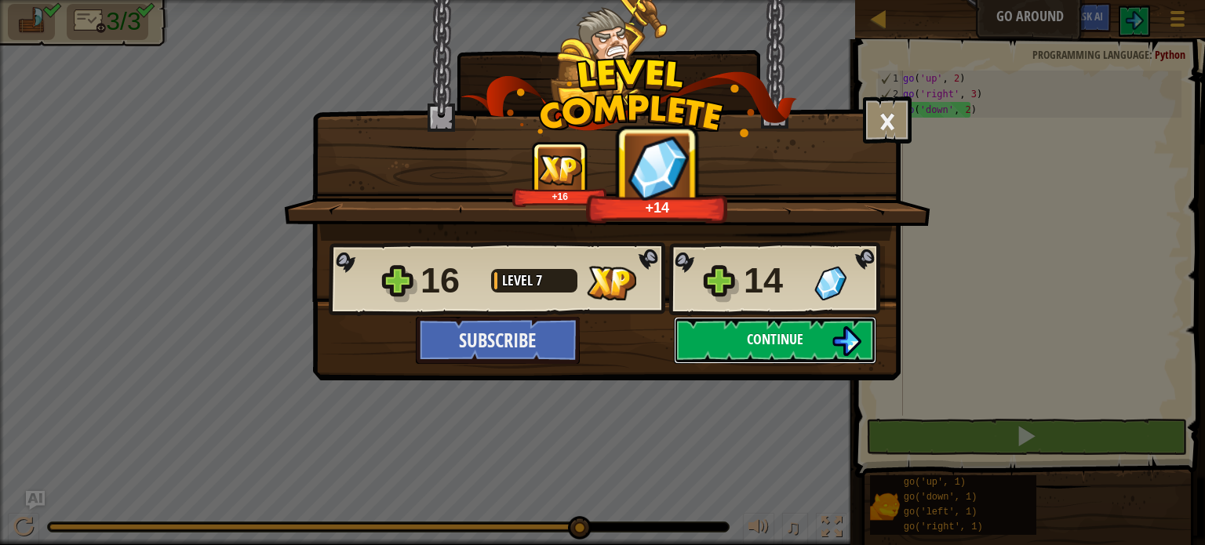
click at [734, 328] on button "Continue" at bounding box center [775, 340] width 202 height 47
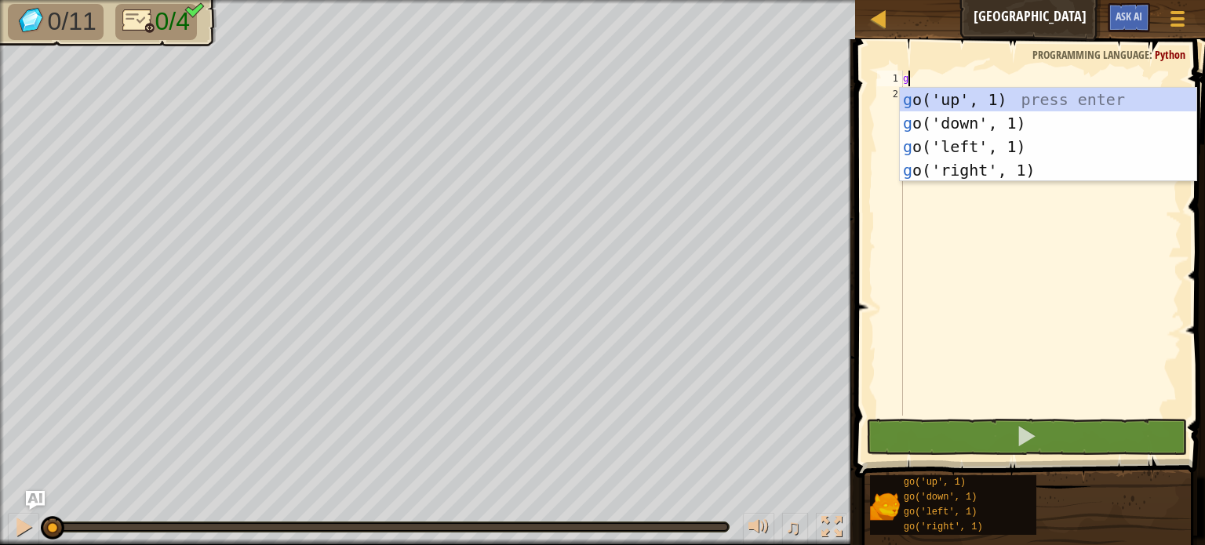
type textarea "go"
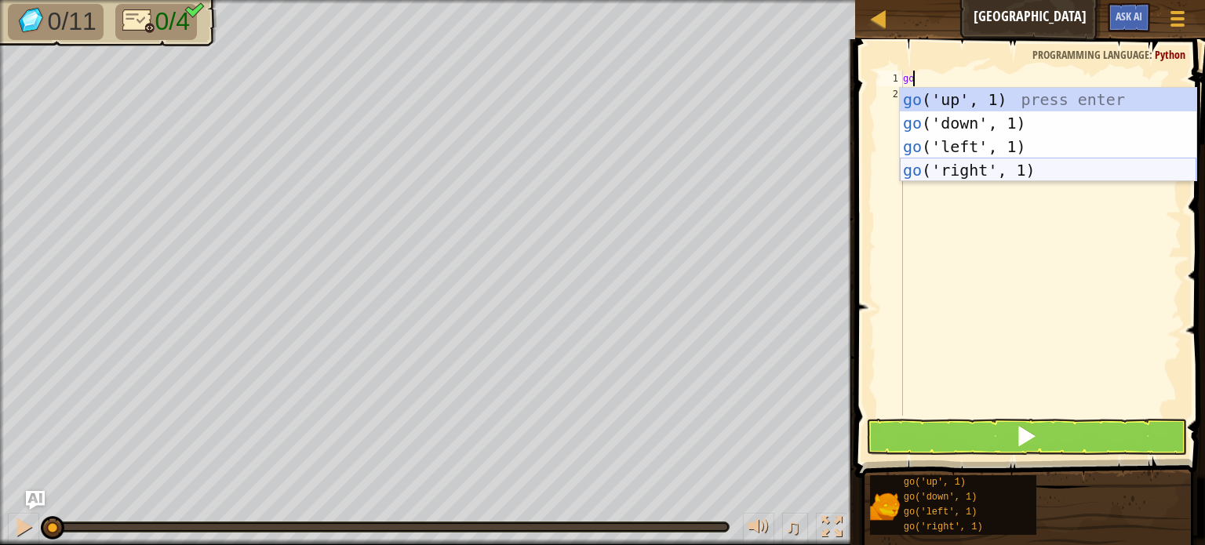
click at [976, 163] on div "go ('up', 1) press enter go ('down', 1) press enter go ('left', 1) press enter …" at bounding box center [1048, 158] width 296 height 141
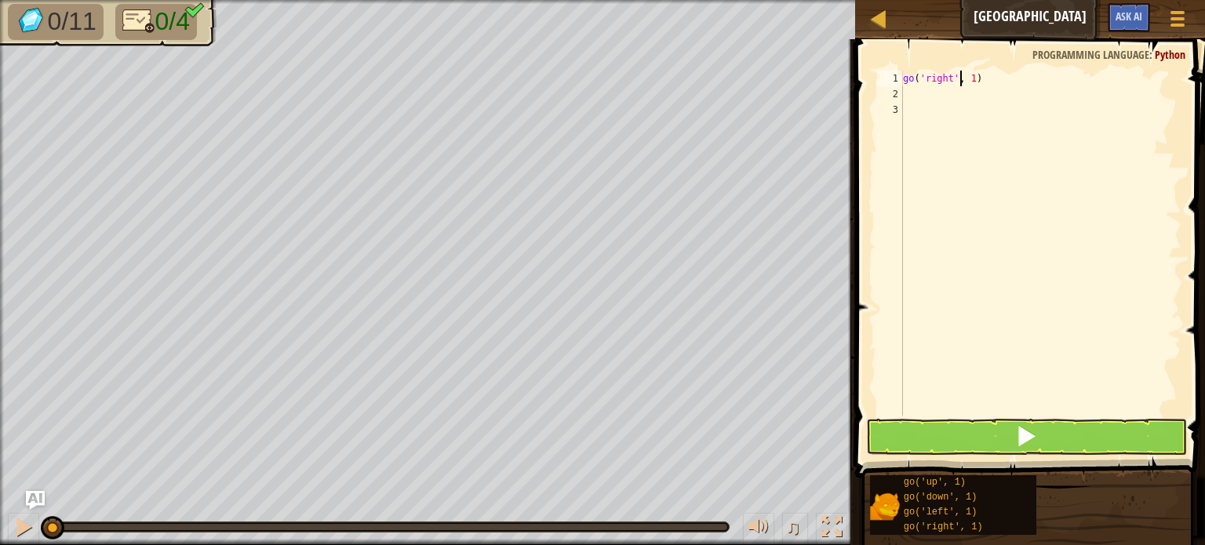
click at [960, 75] on div "go ( 'right' , 1 )" at bounding box center [1041, 259] width 282 height 376
type textarea "go('right', 3)"
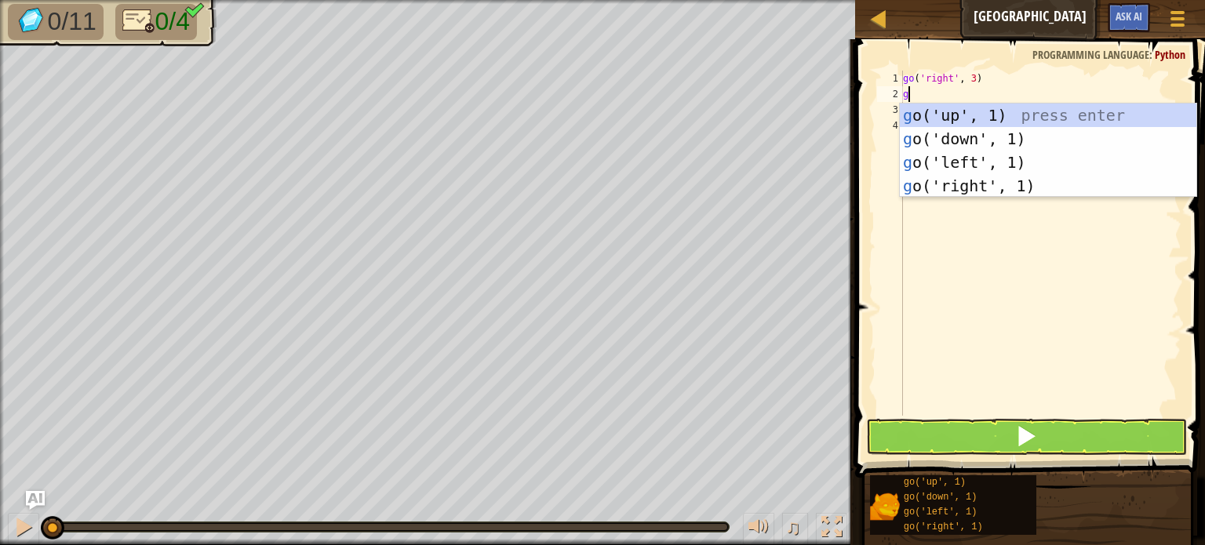
type textarea "go"
click at [981, 112] on div "go ('up', 1) press enter go ('down', 1) press enter go ('left', 1) press enter …" at bounding box center [1048, 174] width 296 height 141
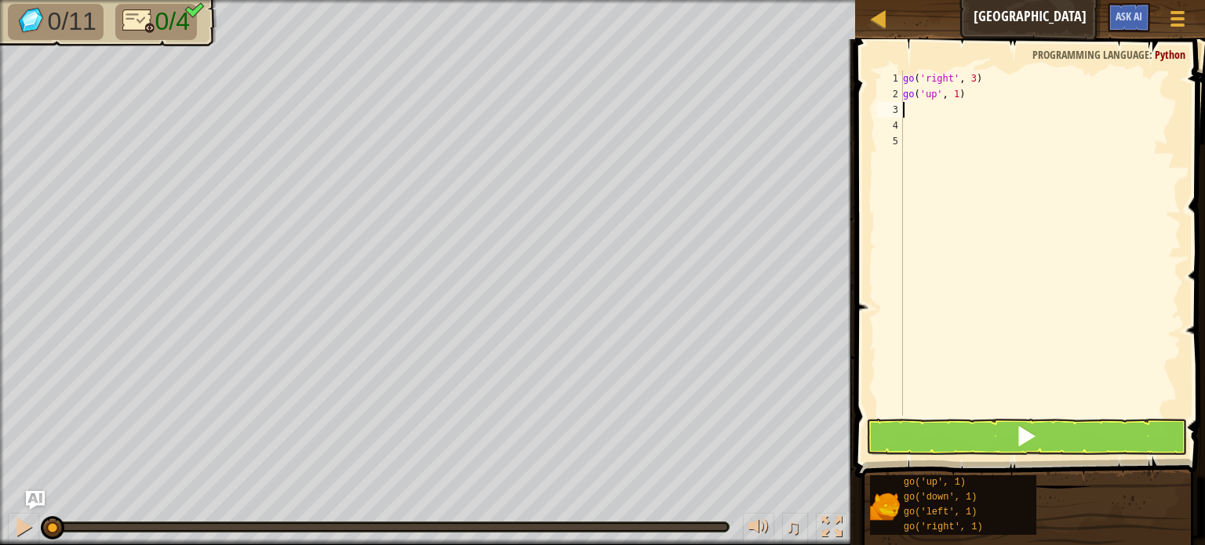
click at [958, 91] on div "go ( 'right' , 3 ) go ( 'up' , 1 )" at bounding box center [1041, 259] width 282 height 376
type textarea "go('up', 1)"
type textarea "go('up', 3)"
click at [913, 237] on div "go ( 'right' , 3 ) go ( 'up' , 3 )" at bounding box center [1041, 259] width 282 height 376
click at [907, 107] on div "go ( 'right' , 3 ) go ( 'up' , 3 )" at bounding box center [1041, 259] width 282 height 376
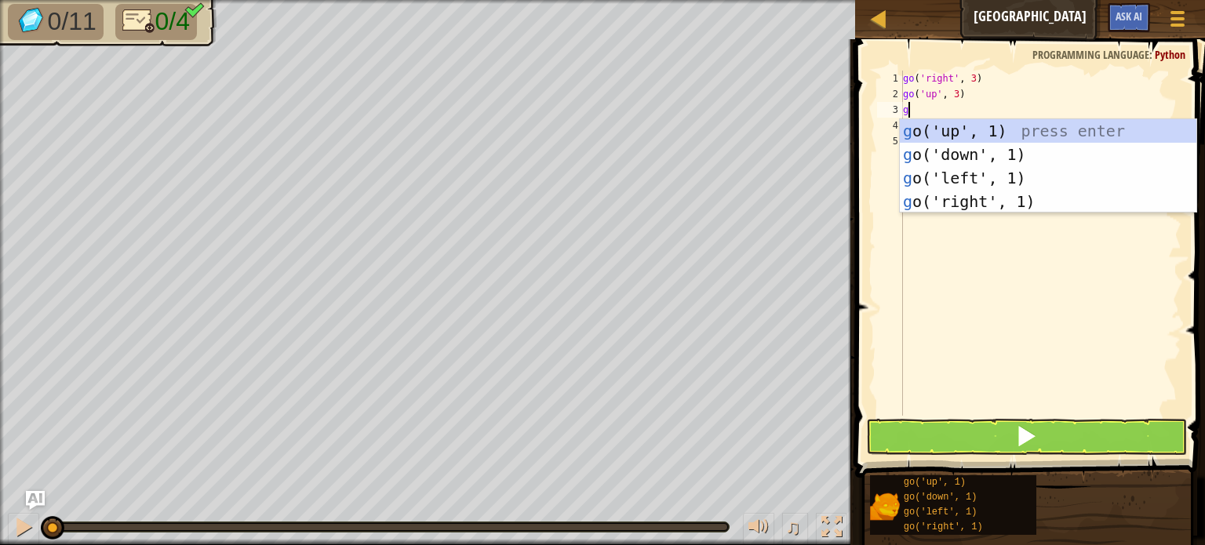
type textarea "go"
click at [963, 178] on div "go ('up', 1) press enter go ('down', 1) press enter go ('left', 1) press enter …" at bounding box center [1048, 189] width 296 height 141
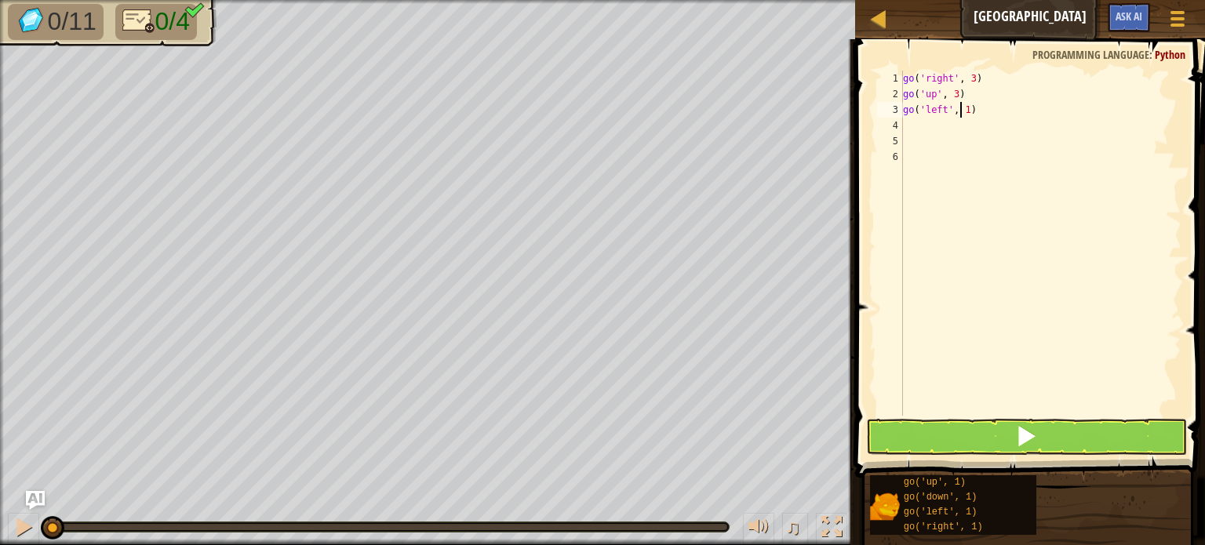
click at [961, 107] on div "go ( 'right' , 3 ) go ( 'up' , 3 ) go ( 'left' , 1 )" at bounding box center [1041, 259] width 282 height 376
click at [964, 106] on div "go ( 'right' , 3 ) go ( 'up' , 3 ) go ( 'left' , 1 )" at bounding box center [1041, 259] width 282 height 376
type textarea "go('left', 3)"
click at [926, 125] on div "go ( 'right' , 3 ) go ( 'up' , 3 ) go ( 'left' , 3 )" at bounding box center [1041, 259] width 282 height 376
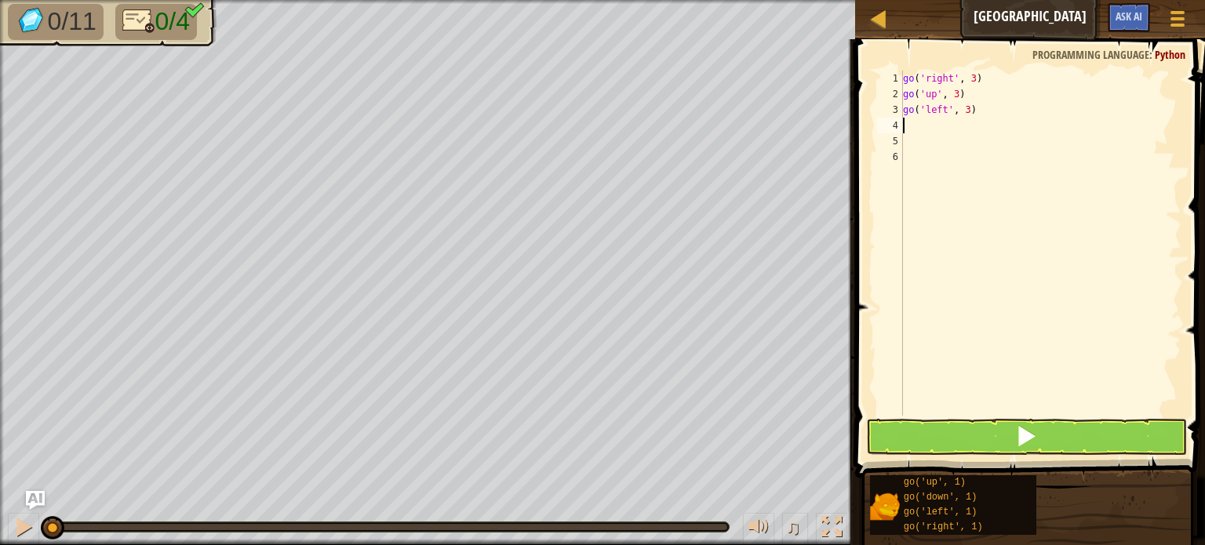
scroll to position [7, 0]
type textarea "g"
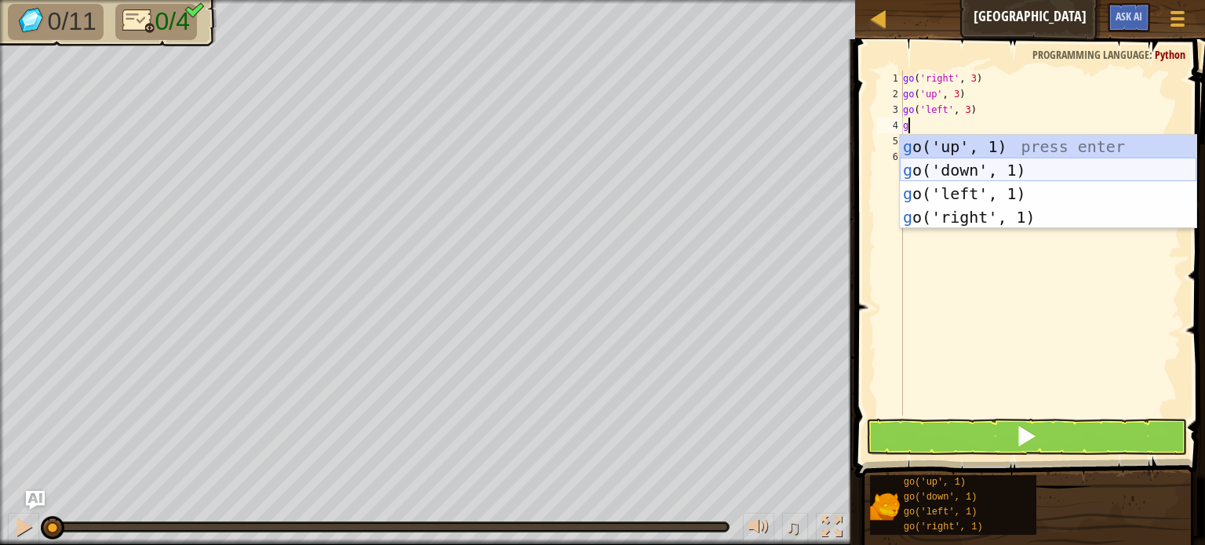
click at [936, 162] on div "g o('up', 1) press enter g o('down', 1) press enter g o('left', 1) press enter …" at bounding box center [1048, 205] width 296 height 141
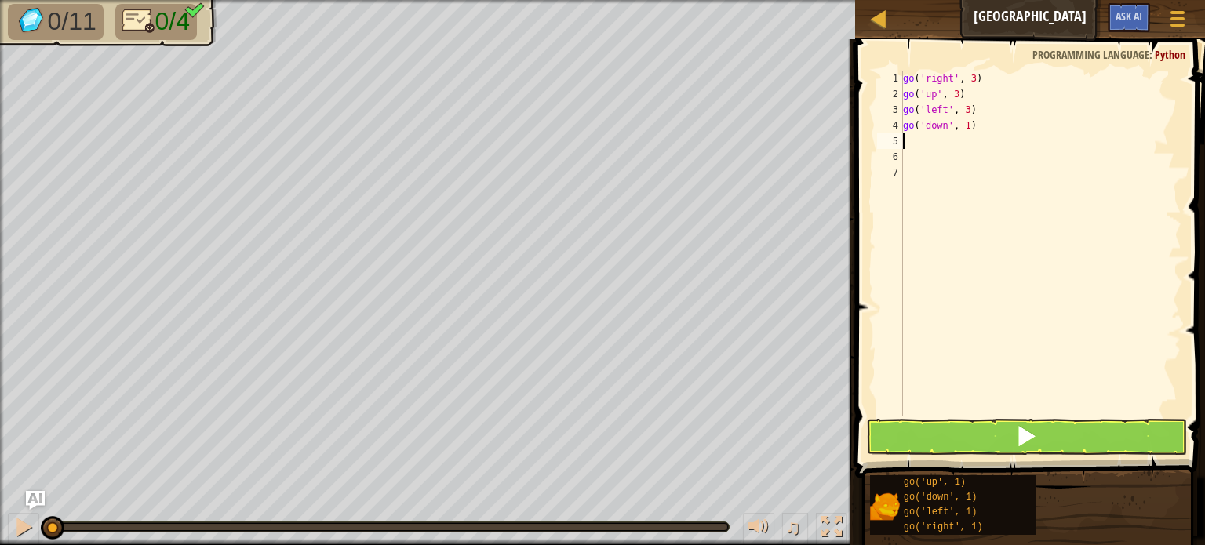
click at [965, 125] on div "go ( 'right' , 3 ) go ( 'up' , 3 ) go ( 'left' , 3 ) go ( 'down' , 1 )" at bounding box center [1041, 259] width 282 height 376
type textarea "go('down', 3)"
click at [986, 434] on button at bounding box center [1026, 437] width 321 height 36
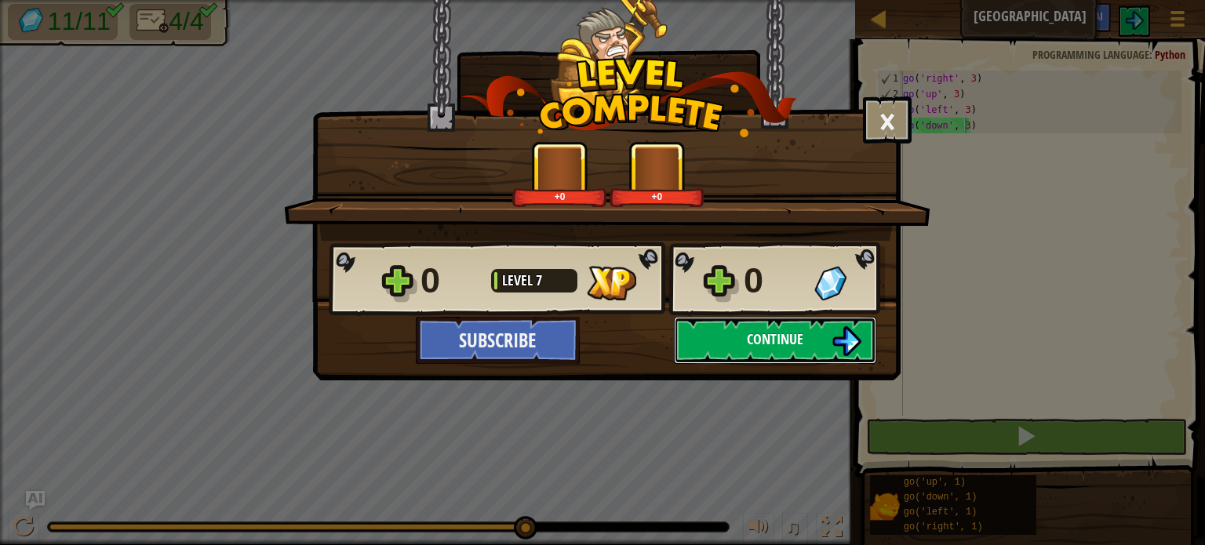
click at [706, 342] on button "Continue" at bounding box center [775, 340] width 202 height 47
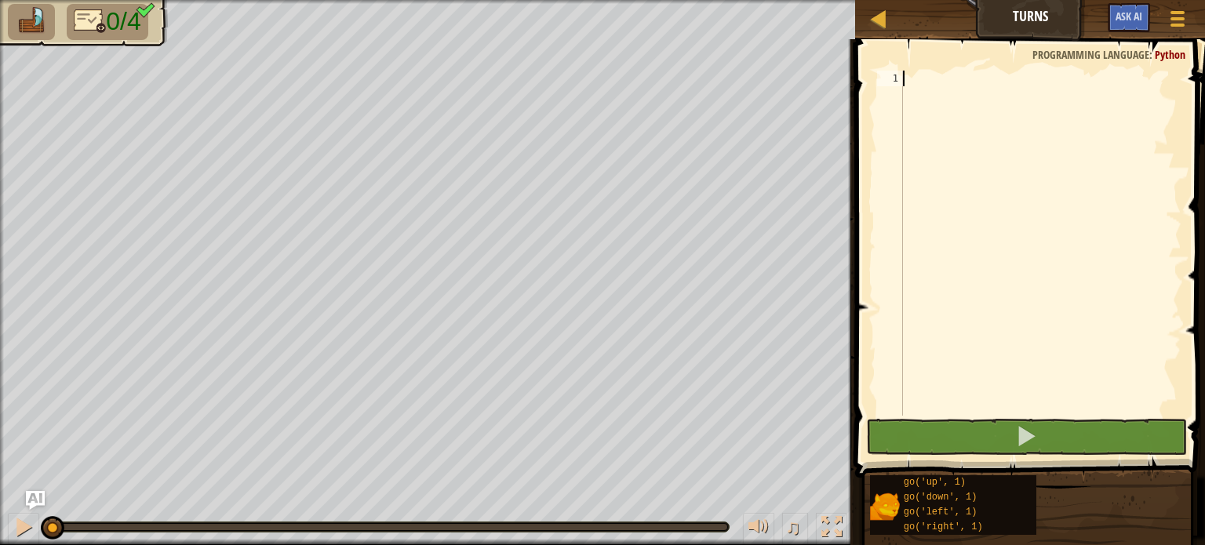
click at [931, 93] on div at bounding box center [1041, 259] width 282 height 376
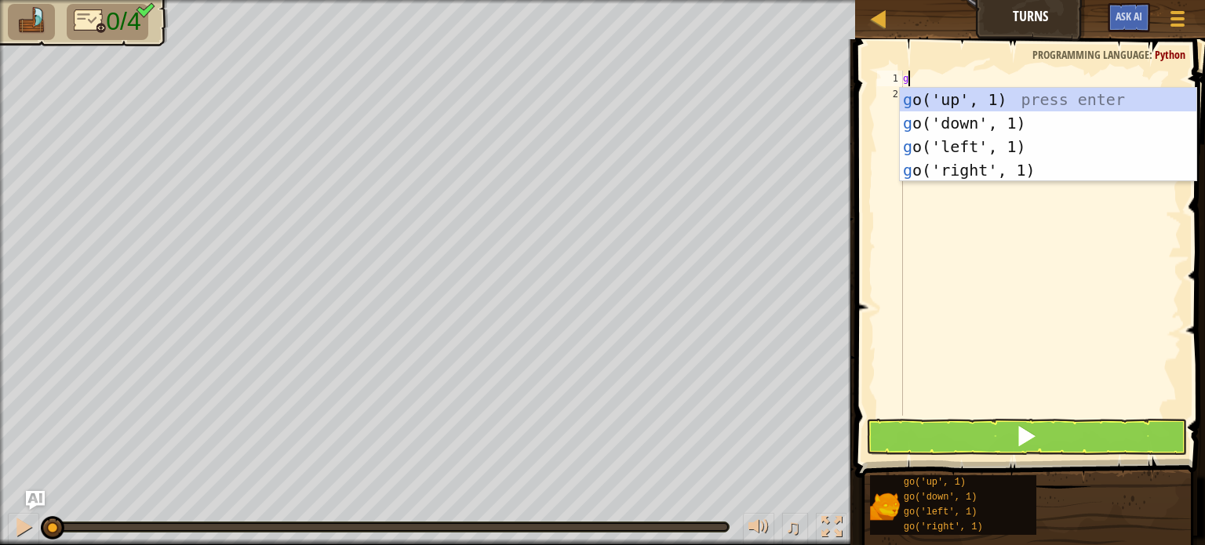
scroll to position [7, 0]
type textarea "go"
click at [961, 147] on div "go ('up', 1) press enter go ('down', 1) press enter go ('left', 1) press enter …" at bounding box center [1048, 158] width 296 height 141
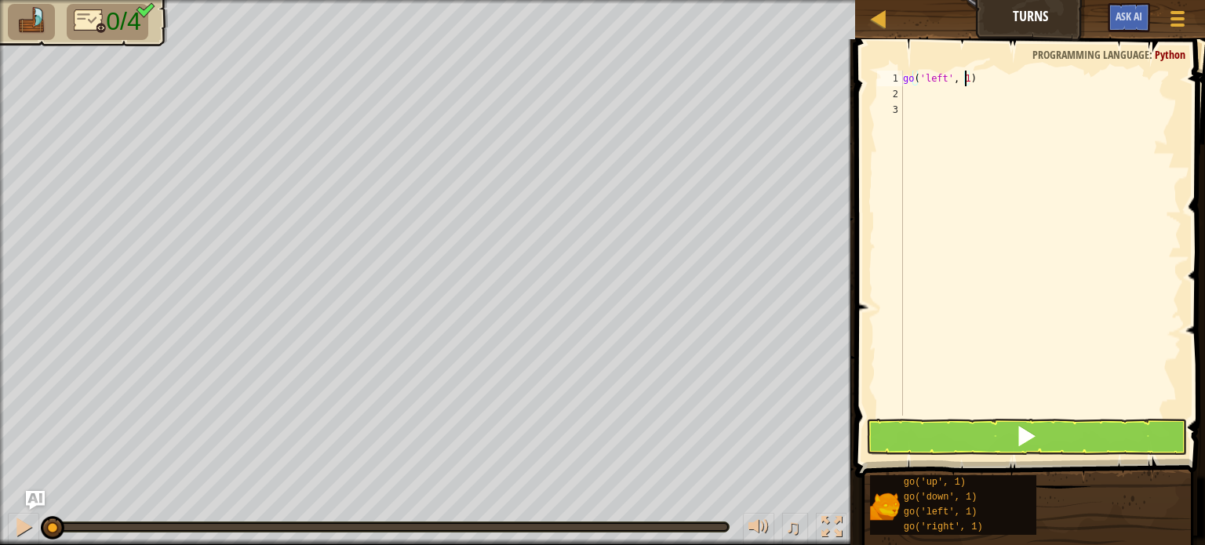
click at [966, 81] on div "go ( 'left' , 1 )" at bounding box center [1041, 259] width 282 height 376
type textarea "go('left', 2)"
click at [914, 106] on div "go ( 'left' , 2 )" at bounding box center [1041, 259] width 282 height 376
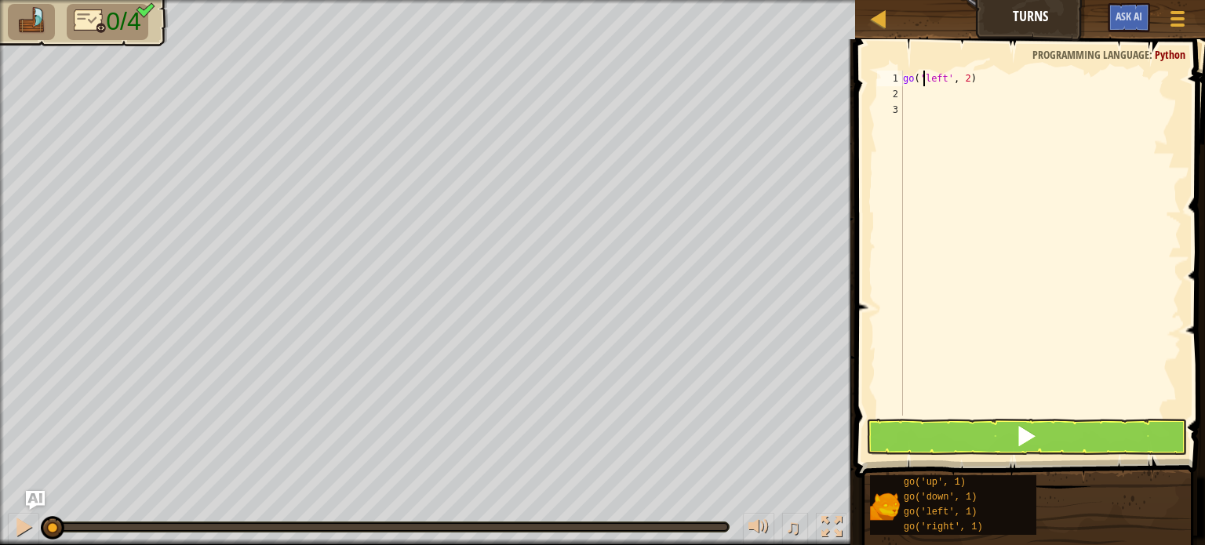
click at [925, 85] on div "go ( 'left' , 2 )" at bounding box center [1041, 259] width 282 height 376
type textarea "go('left', 2)"
click at [919, 95] on div "go ( 'left' , 2 )" at bounding box center [1041, 259] width 282 height 376
type textarea "go"
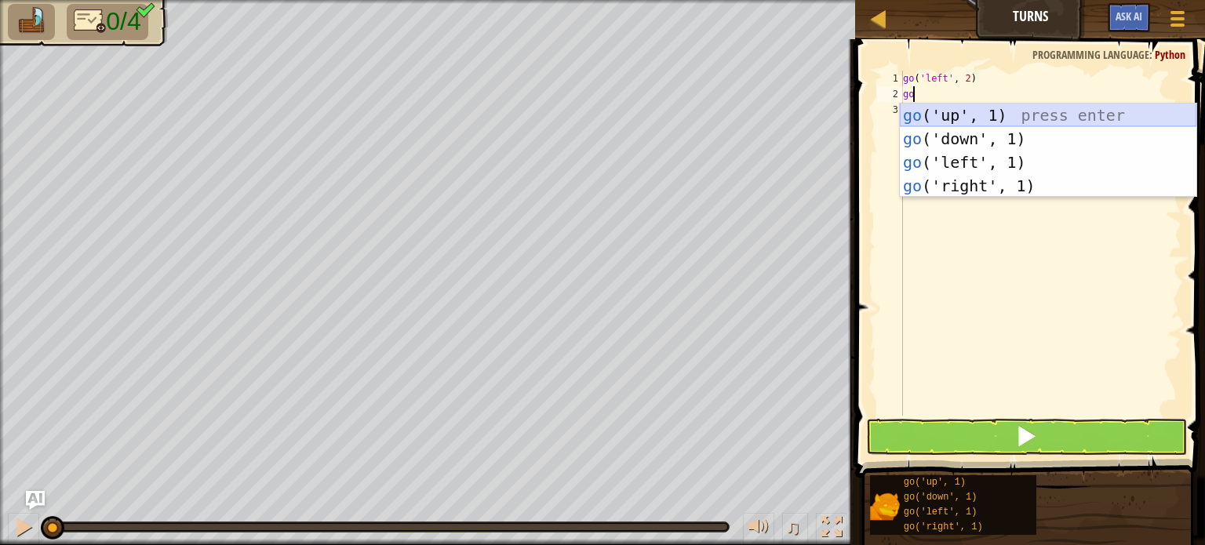
click at [967, 118] on div "go ('up', 1) press enter go ('down', 1) press enter go ('left', 1) press enter …" at bounding box center [1048, 174] width 296 height 141
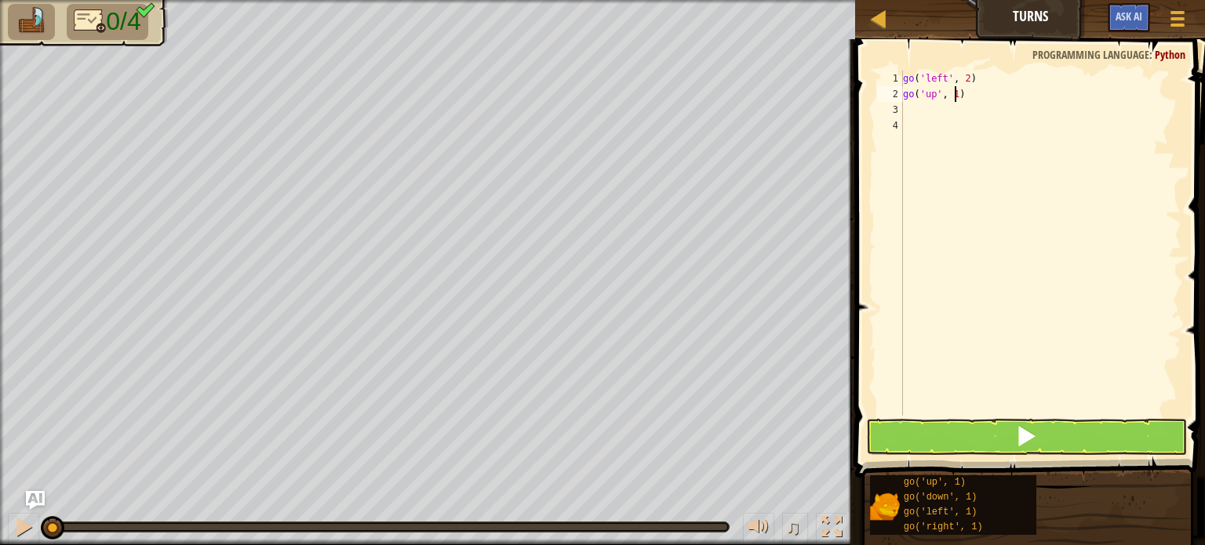
click at [953, 98] on div "go ( 'left' , 2 ) go ( 'up' , 1 )" at bounding box center [1041, 259] width 282 height 376
type textarea "go('up', 2)"
click at [914, 113] on div "go ( 'left' , 2 ) go ( 'up' , 2 )" at bounding box center [1041, 259] width 282 height 376
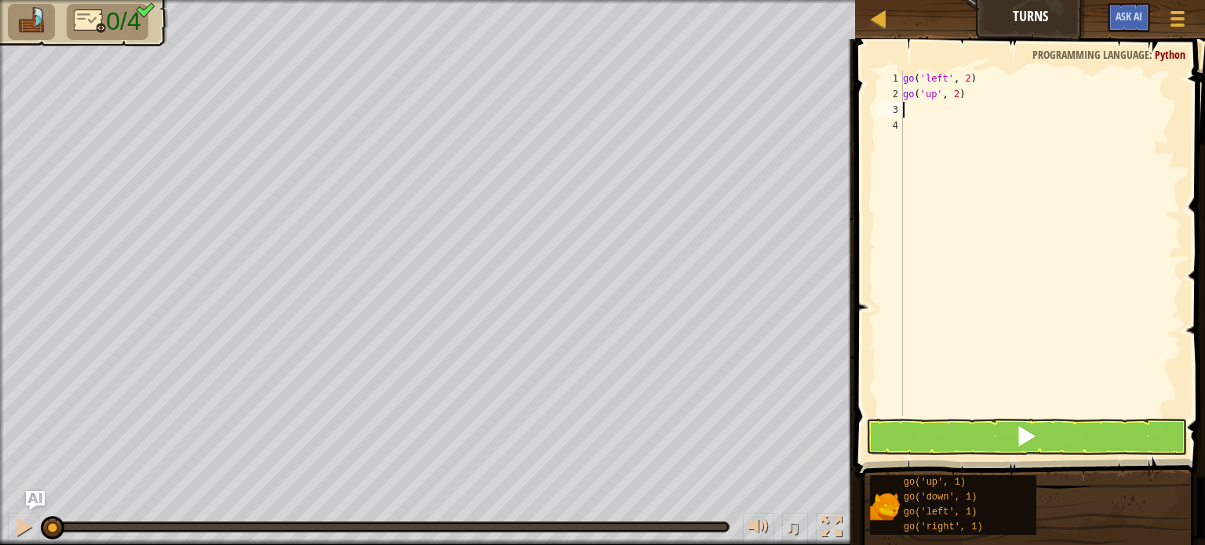
type textarea "go"
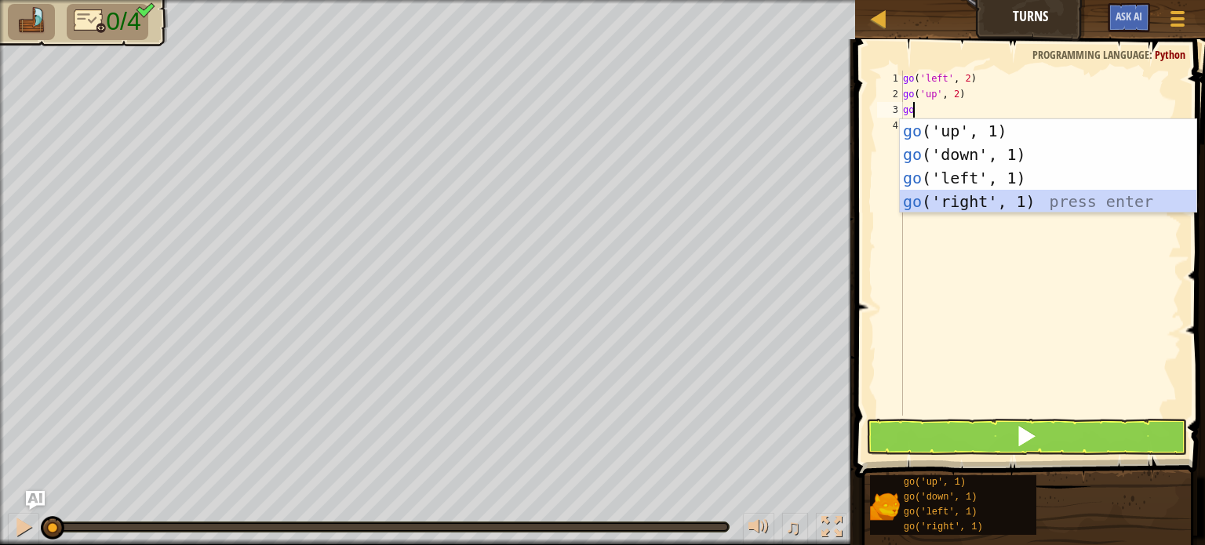
click at [932, 198] on div "go ('up', 1) press enter go ('down', 1) press enter go ('left', 1) press enter …" at bounding box center [1048, 189] width 296 height 141
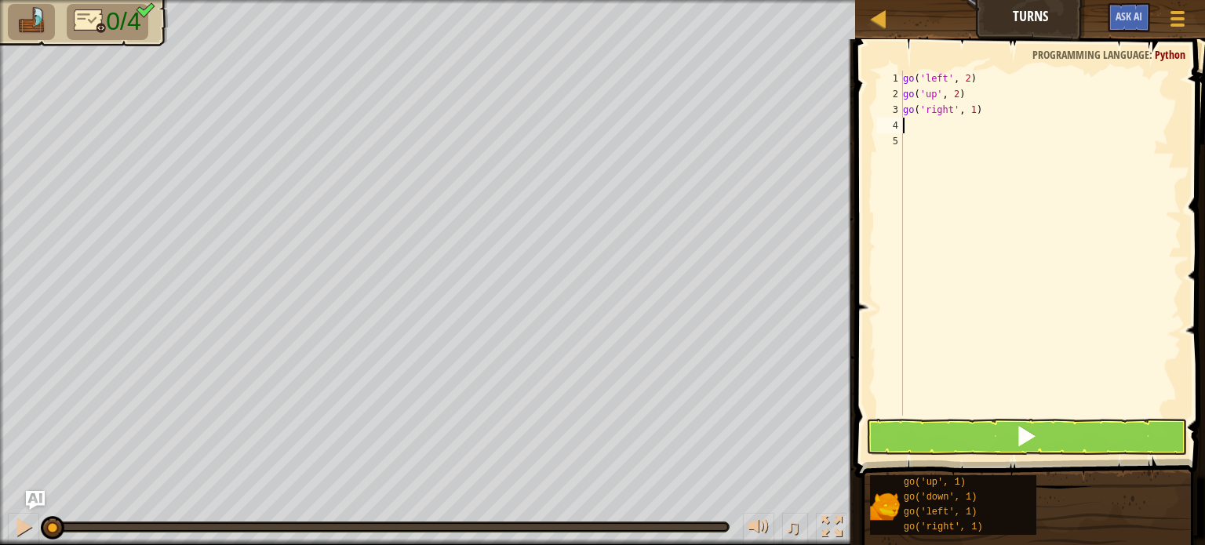
click at [933, 93] on div "go ( 'left' , 2 ) go ( 'up' , 2 ) go ( 'right' , 1 )" at bounding box center [1041, 259] width 282 height 376
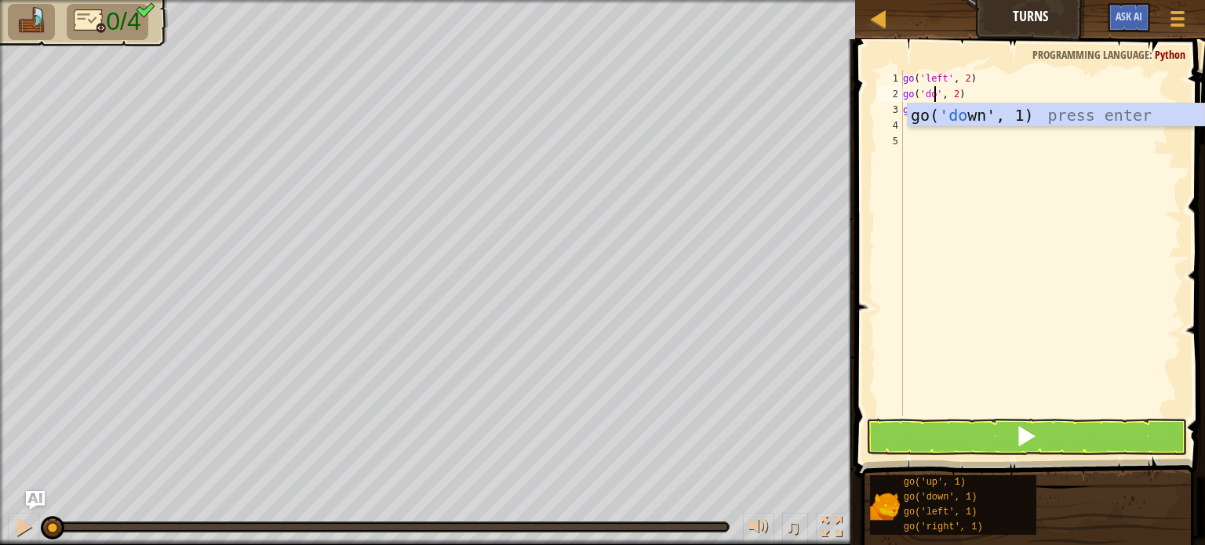
type textarea "go('down', 2)"
click at [1009, 188] on div "go ( 'left' , 2 ) go ( 'down' , 2 ) go ( 'right' , 1 )" at bounding box center [1041, 259] width 282 height 376
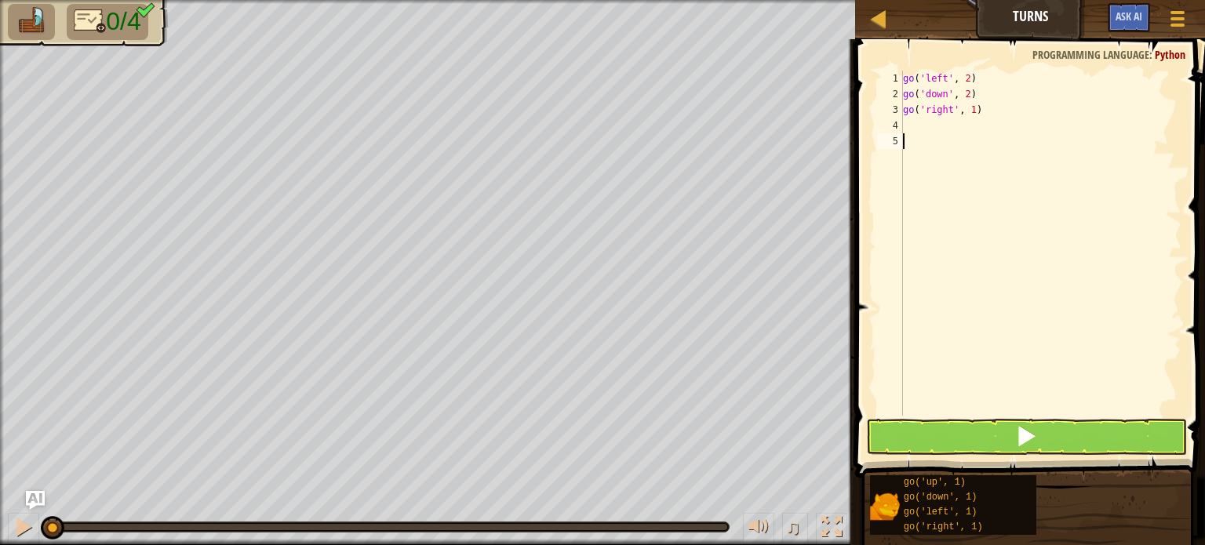
scroll to position [7, 0]
click at [921, 129] on div "go ( 'left' , 2 ) go ( 'down' , 2 ) go ( 'right' , 1 )" at bounding box center [1041, 259] width 282 height 376
click at [969, 105] on div "go ( 'left' , 2 ) go ( 'down' , 2 ) go ( 'right' , 1 )" at bounding box center [1041, 259] width 282 height 376
type textarea "go('right', 4)"
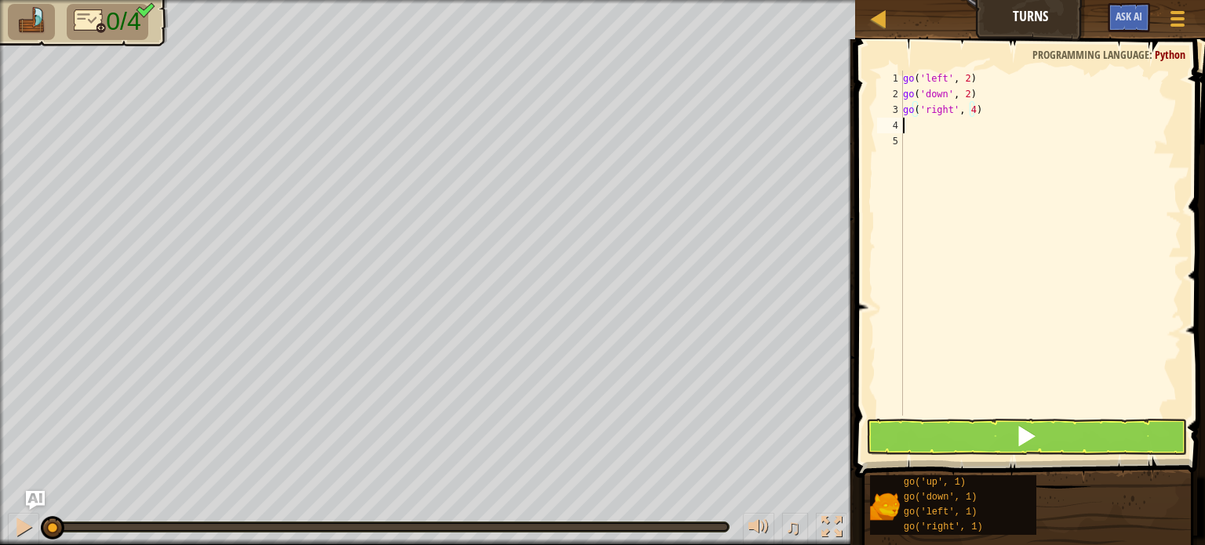
click at [929, 128] on div "go ( 'left' , 2 ) go ( 'down' , 2 ) go ( 'right' , 4 )" at bounding box center [1041, 259] width 282 height 376
type textarea "go"
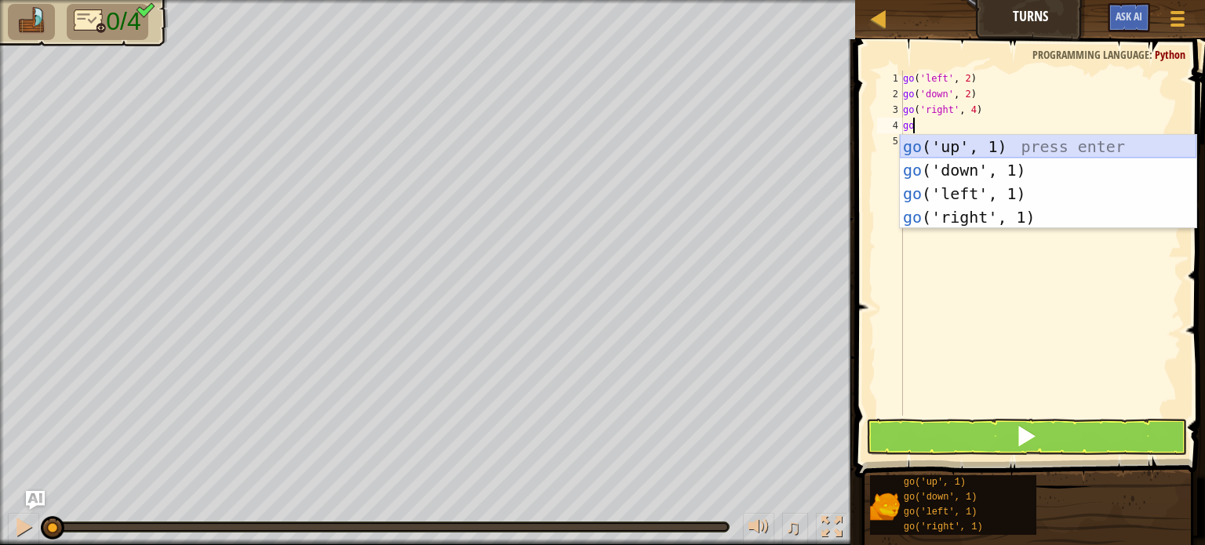
click at [972, 144] on div "go ('up', 1) press enter go ('down', 1) press enter go ('left', 1) press enter …" at bounding box center [1048, 205] width 296 height 141
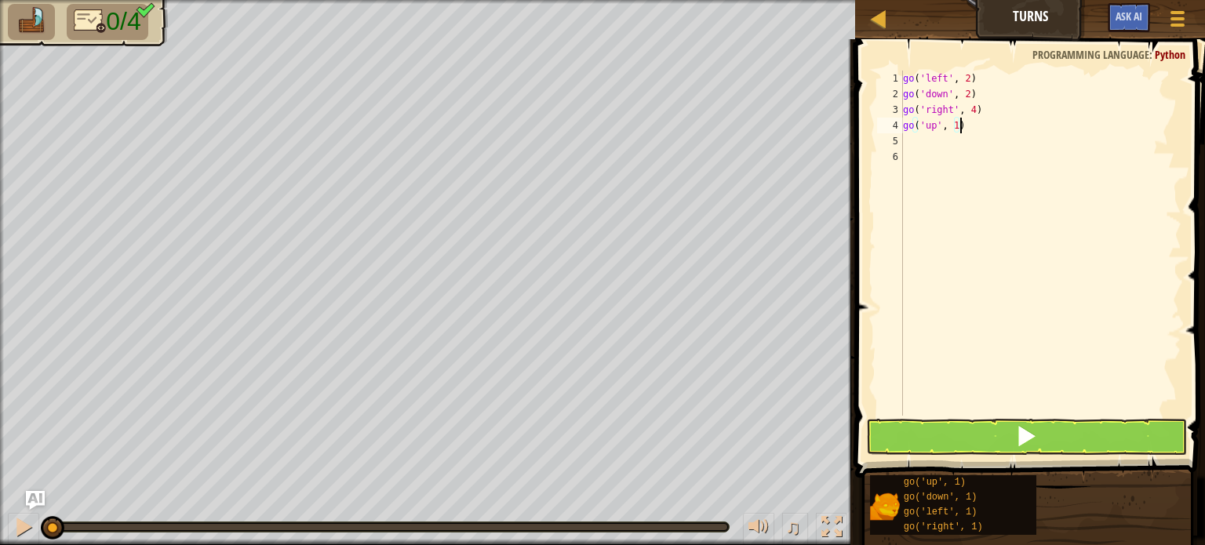
click at [958, 125] on div "go ( 'left' , 2 ) go ( 'down' , 2 ) go ( 'right' , 4 ) go ( 'up' , 1 )" at bounding box center [1041, 259] width 282 height 376
click at [951, 126] on div "go ( 'left' , 2 ) go ( 'down' , 2 ) go ( 'right' , 4 ) go ( 'up' , 1 )" at bounding box center [1041, 259] width 282 height 376
type textarea "go('up', 3)"
click at [974, 406] on div "go ( 'left' , 2 ) go ( 'down' , 2 ) go ( 'right' , 4 ) go ( 'up' , 3 )" at bounding box center [1041, 259] width 282 height 376
click at [954, 427] on button at bounding box center [1026, 437] width 321 height 36
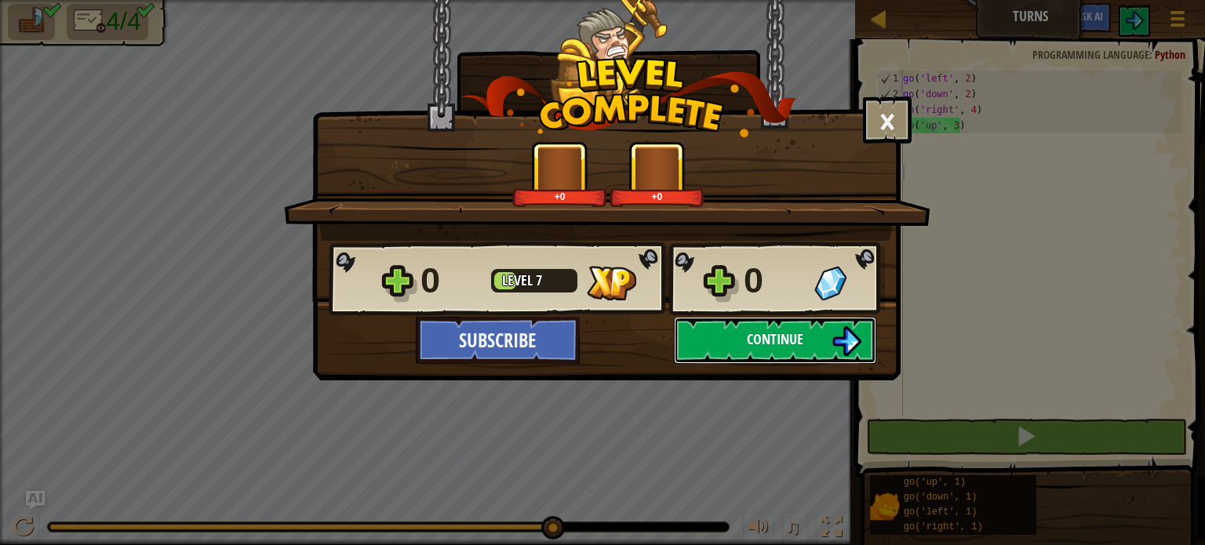
click at [745, 351] on button "Continue" at bounding box center [775, 340] width 202 height 47
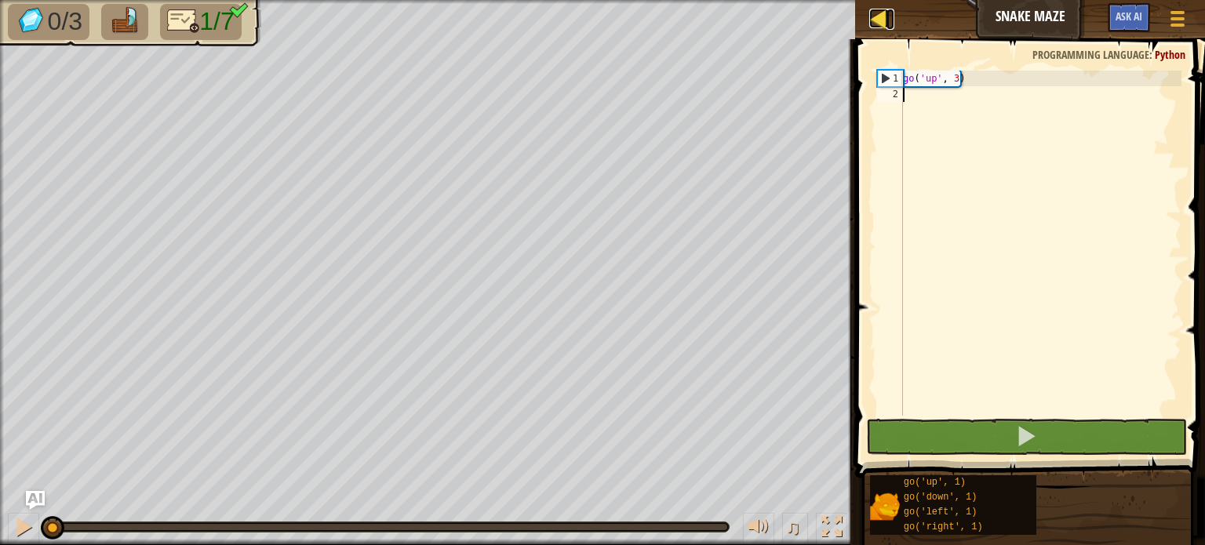
click at [883, 16] on div at bounding box center [879, 19] width 20 height 20
